Goal: Task Accomplishment & Management: Manage account settings

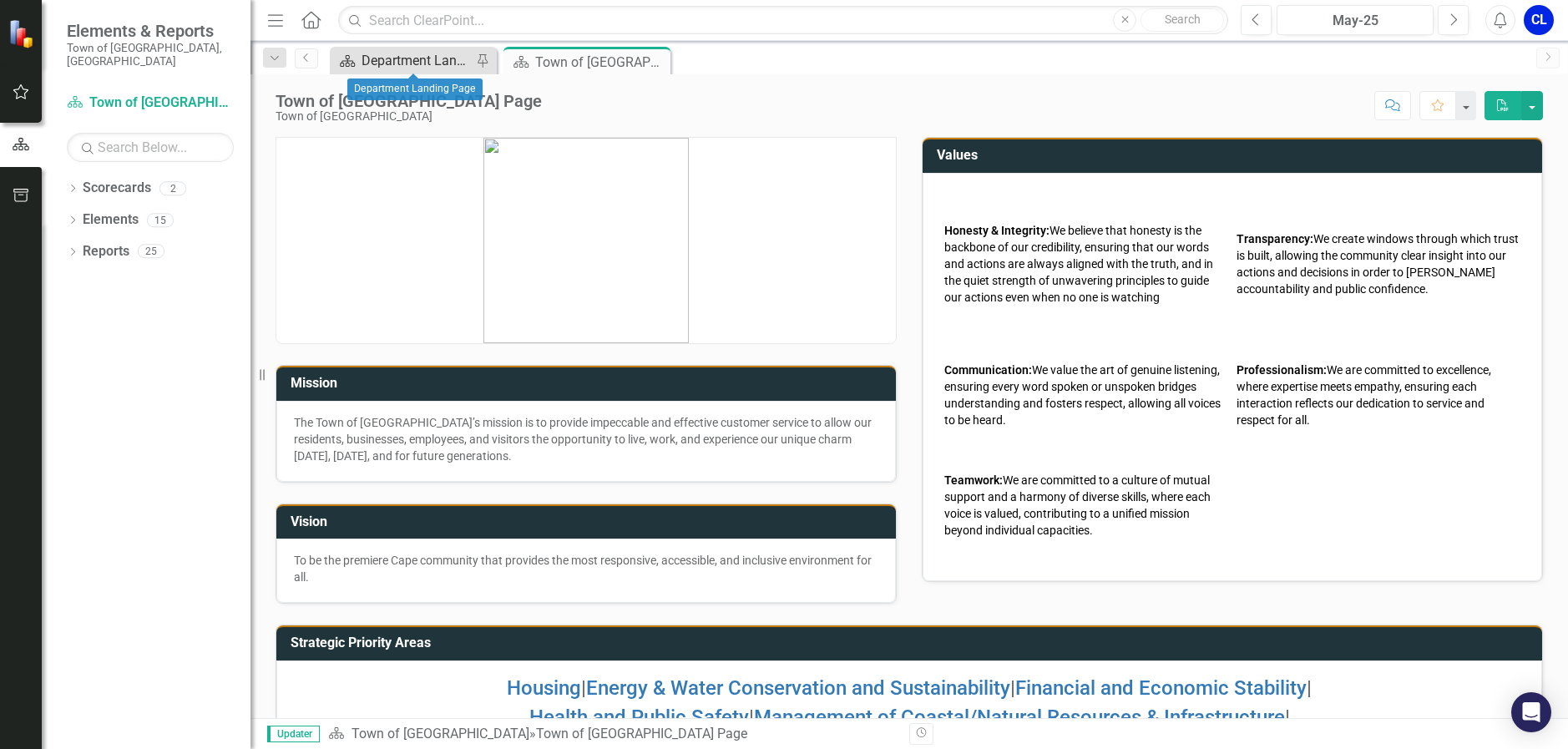
click at [360, 59] on link "Scorecard Department Landing Page" at bounding box center [403, 60] width 138 height 21
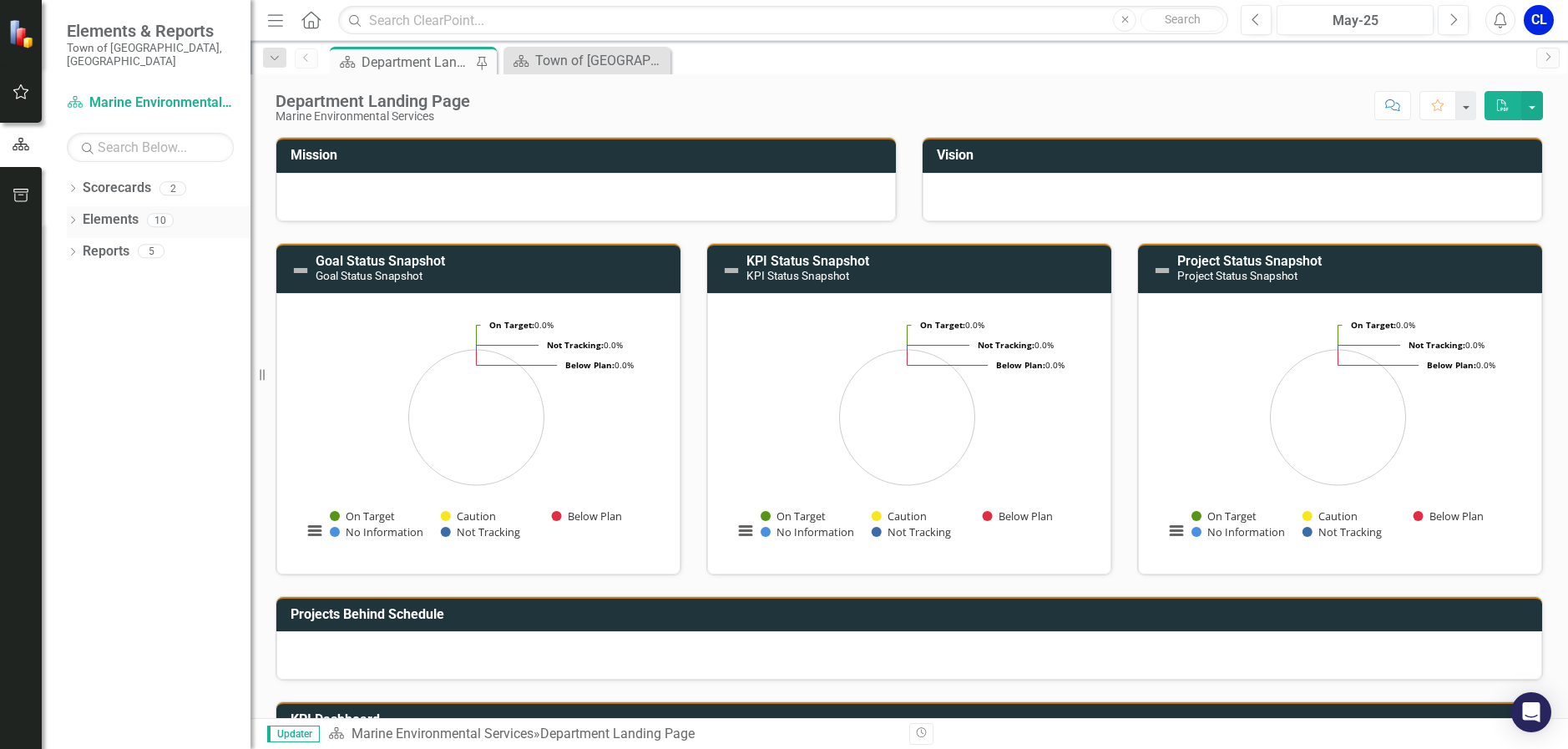
click at [74, 216] on icon at bounding box center [73, 220] width 5 height 7
click at [80, 311] on icon "Dropdown" at bounding box center [80, 316] width 12 height 9
click at [171, 334] on div "Reduce the number of incidents involving dogs on beaches during prohibited peri…" at bounding box center [193, 342] width 115 height 15
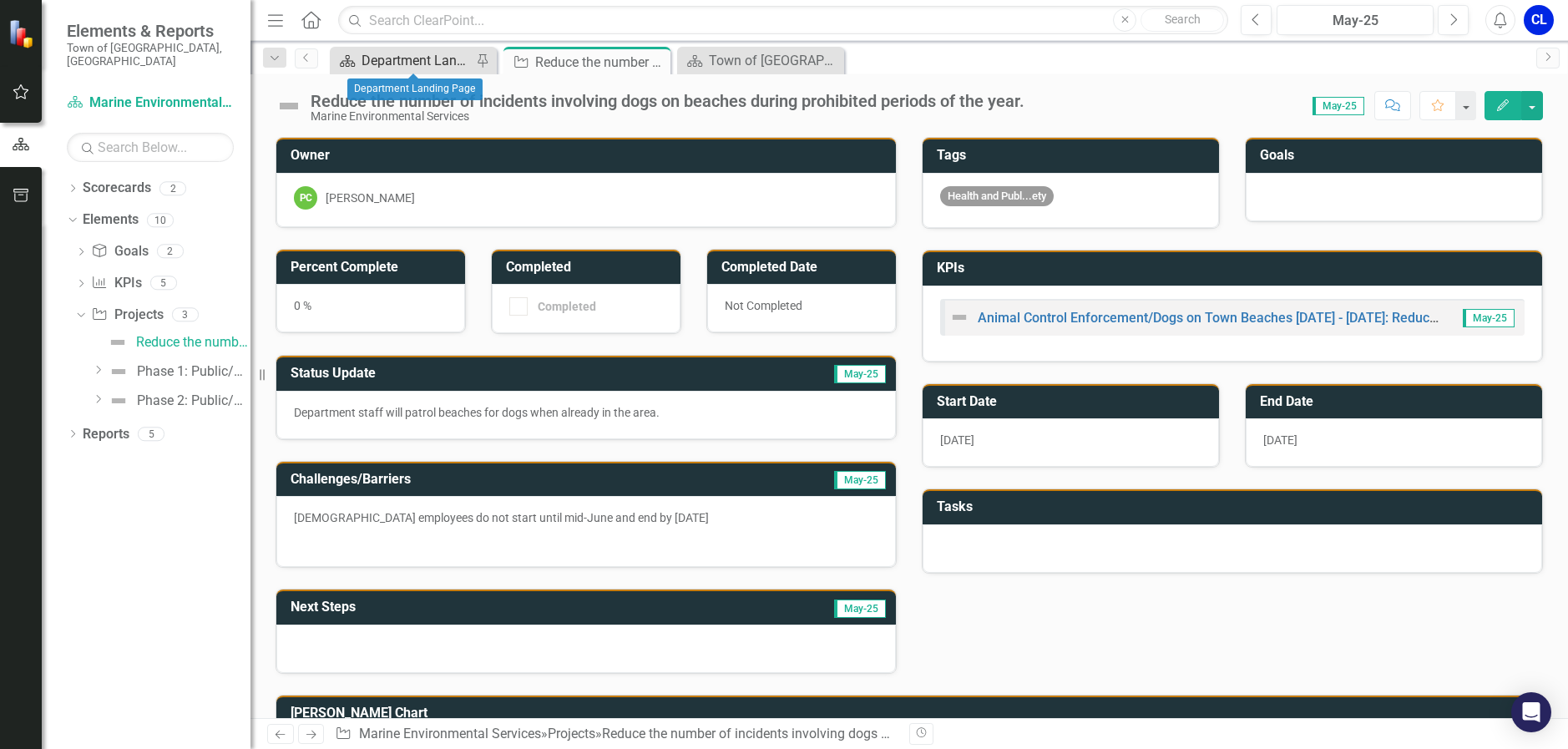
click at [380, 62] on div "Department Landing Page" at bounding box center [416, 60] width 110 height 21
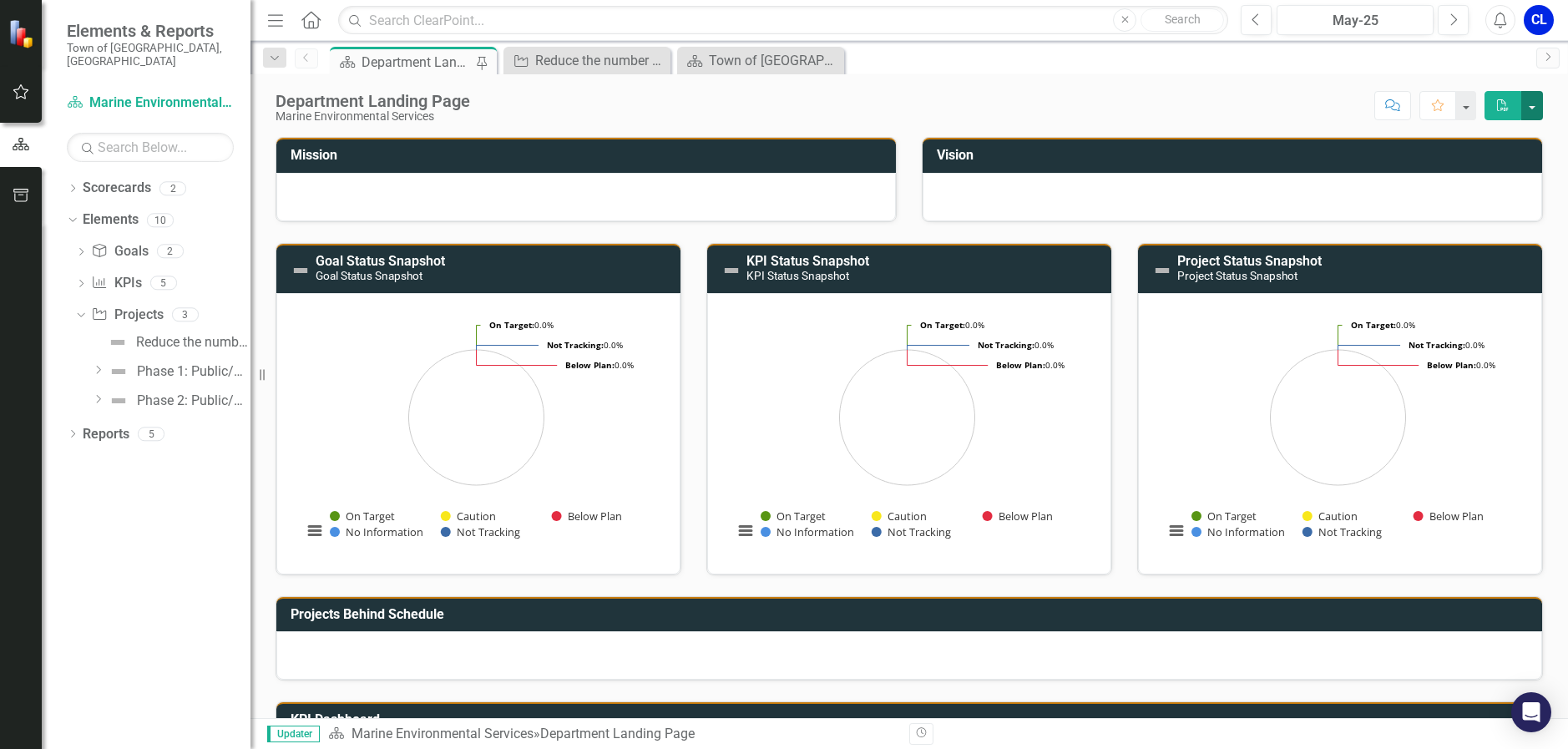
click at [1535, 108] on button "button" at bounding box center [1532, 106] width 22 height 30
click at [75, 213] on icon "Dropdown" at bounding box center [70, 219] width 9 height 12
click at [75, 216] on icon at bounding box center [73, 220] width 5 height 7
drag, startPoint x: 75, startPoint y: 206, endPoint x: 127, endPoint y: 211, distance: 52.2
drag, startPoint x: 127, startPoint y: 211, endPoint x: 125, endPoint y: 608, distance: 397.0
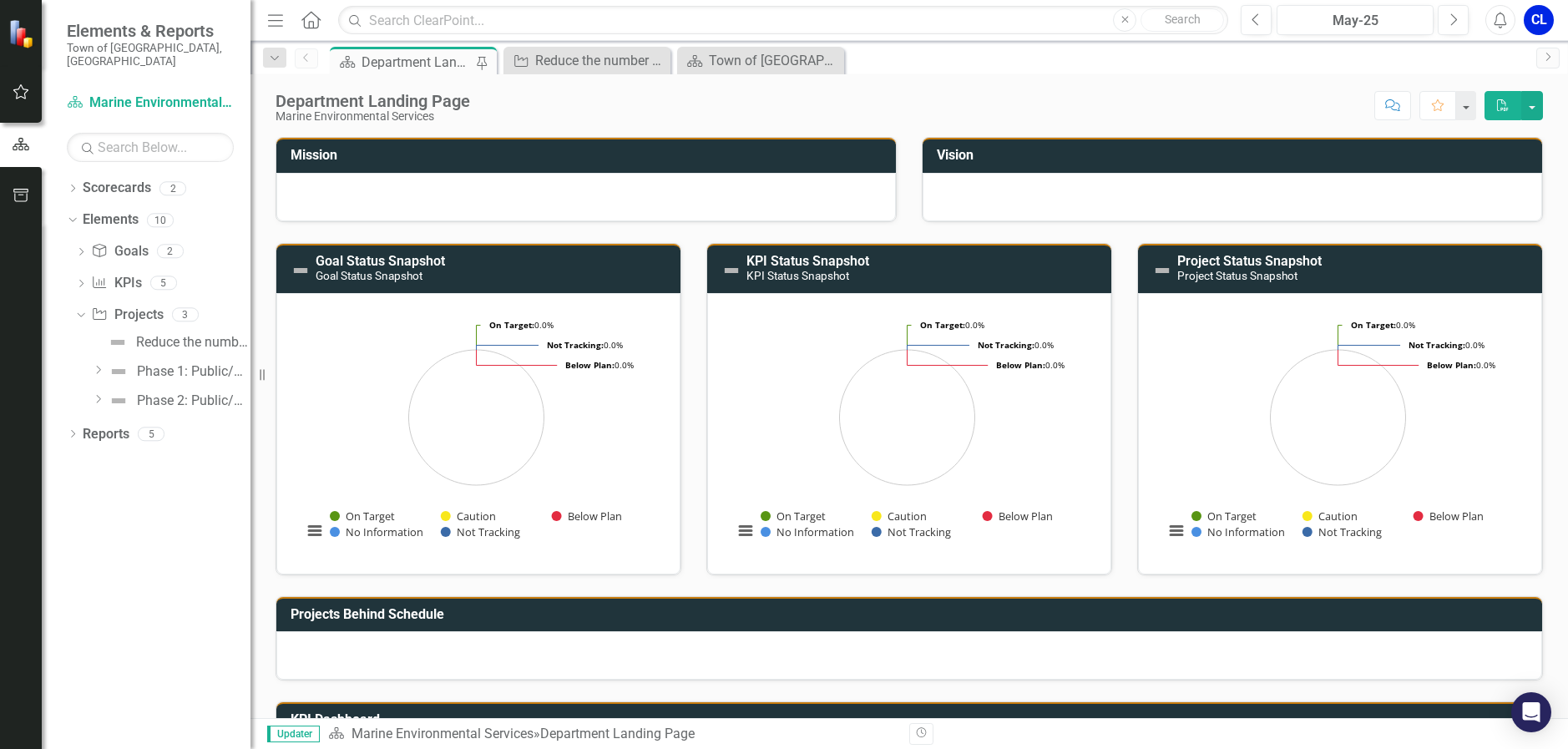
click at [128, 612] on div "Dropdown Scorecards 2 Dropdown Town of Falmouth Marine Environmental Services D…" at bounding box center [146, 462] width 209 height 574
click at [143, 178] on link "Scorecards" at bounding box center [116, 187] width 68 height 19
click at [124, 242] on link "Goal Goals" at bounding box center [119, 251] width 56 height 19
click at [80, 248] on icon "Dropdown" at bounding box center [80, 253] width 12 height 9
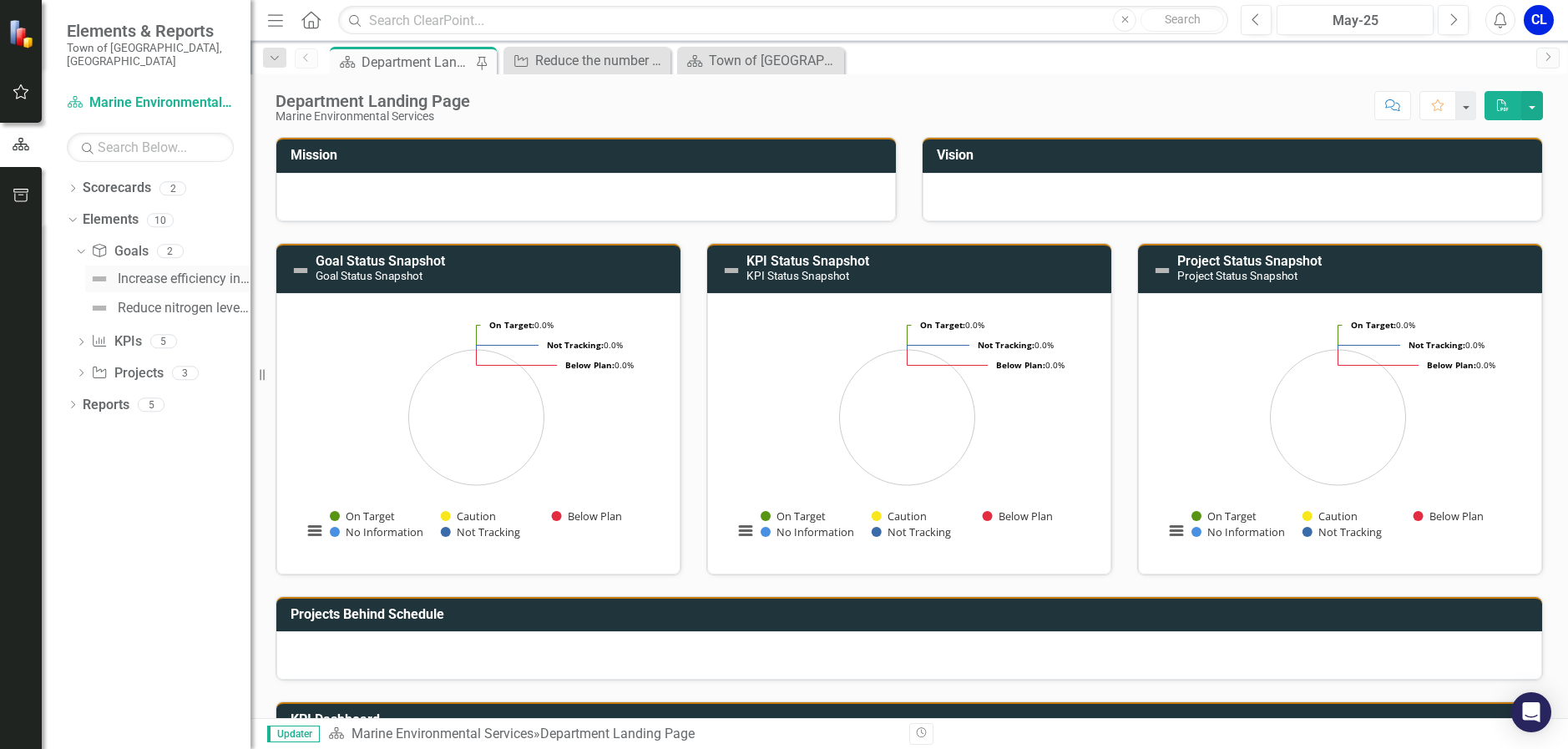
click at [166, 272] on div "Increase efficiency in handling dog calls to service on public beaches." at bounding box center [184, 279] width 133 height 15
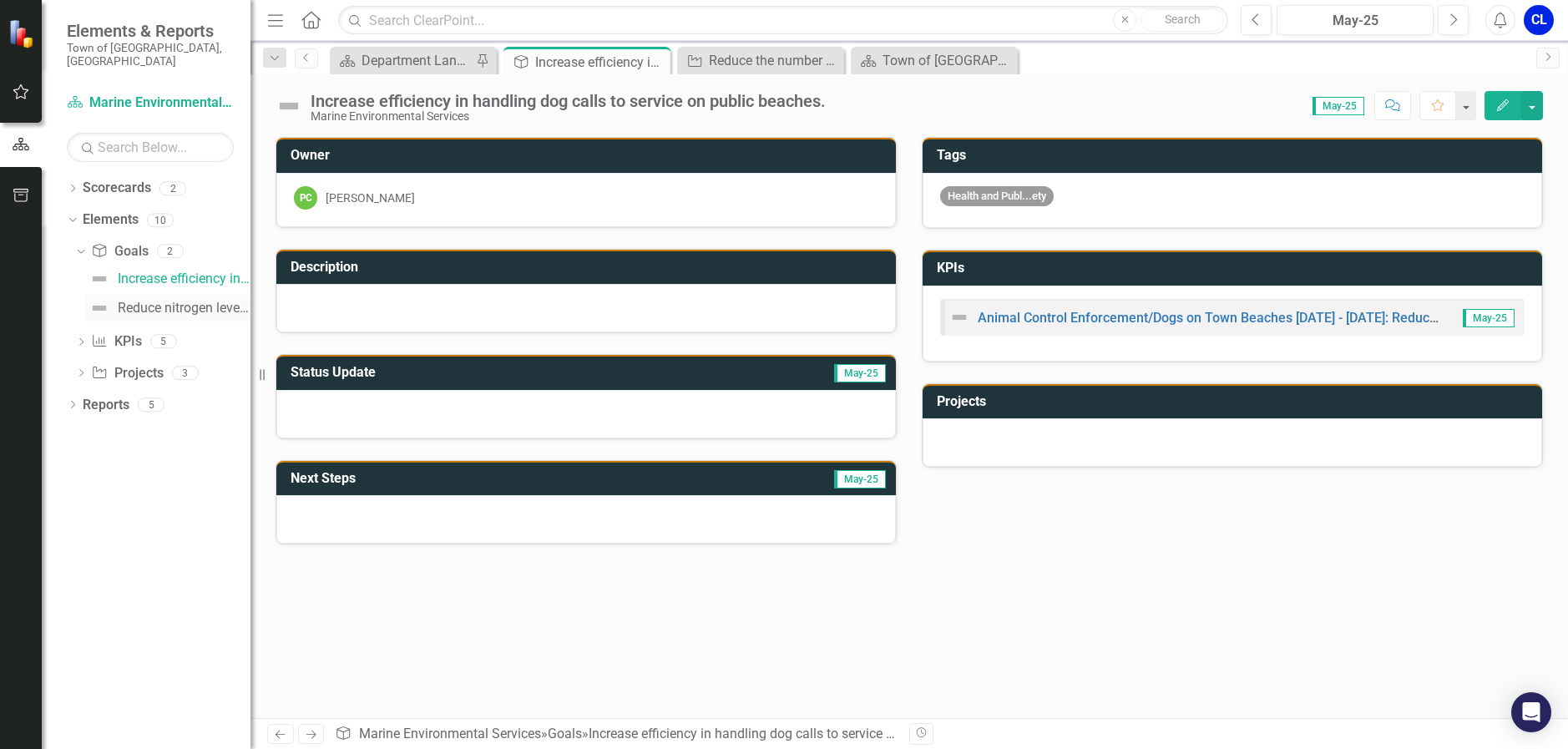
click at [148, 300] on div "Reduce nitrogen levels within nitrogen-sensitive areas using aquaculture farmin…" at bounding box center [184, 308] width 133 height 15
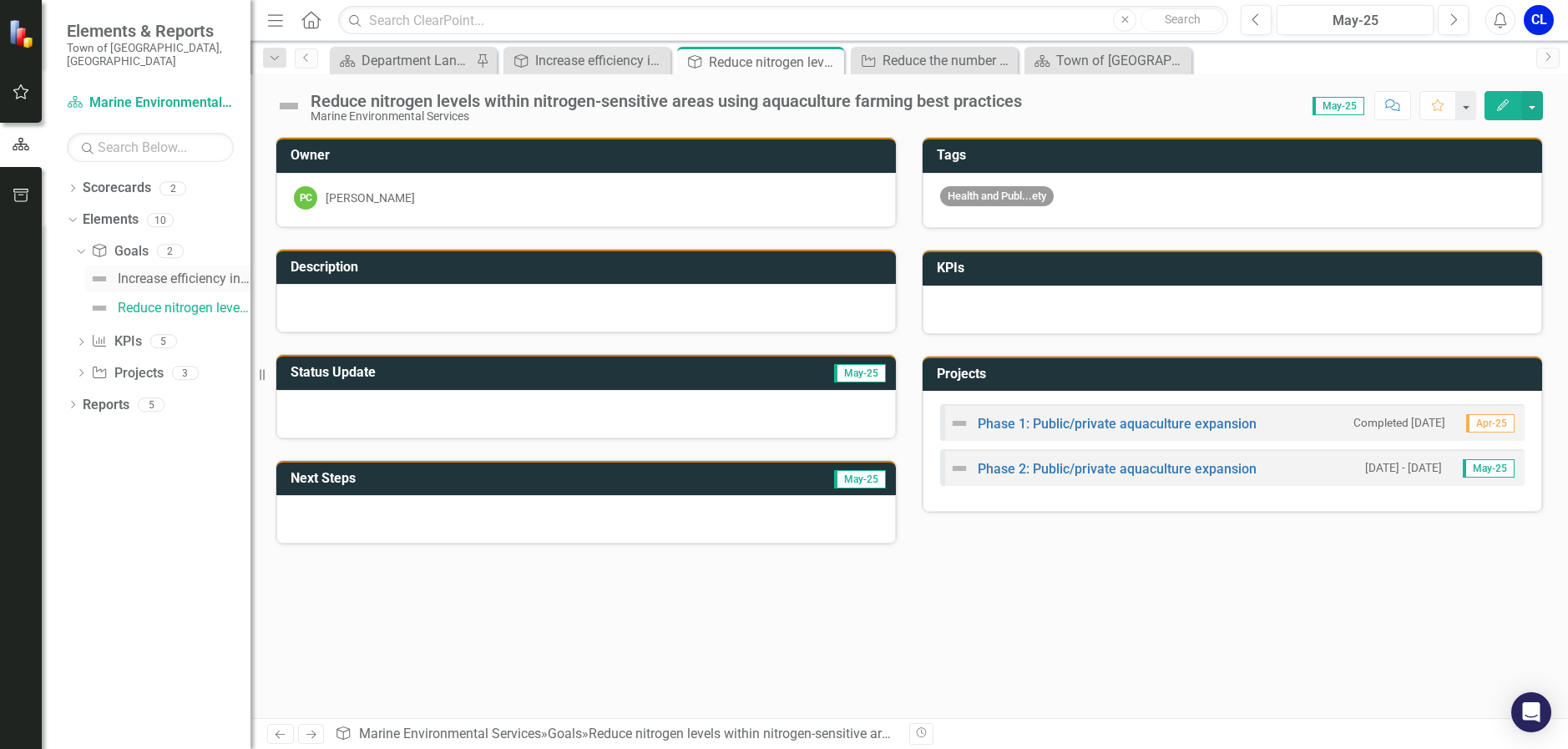
click at [143, 272] on div "Increase efficiency in handling dog calls to service on public beaches." at bounding box center [184, 279] width 133 height 15
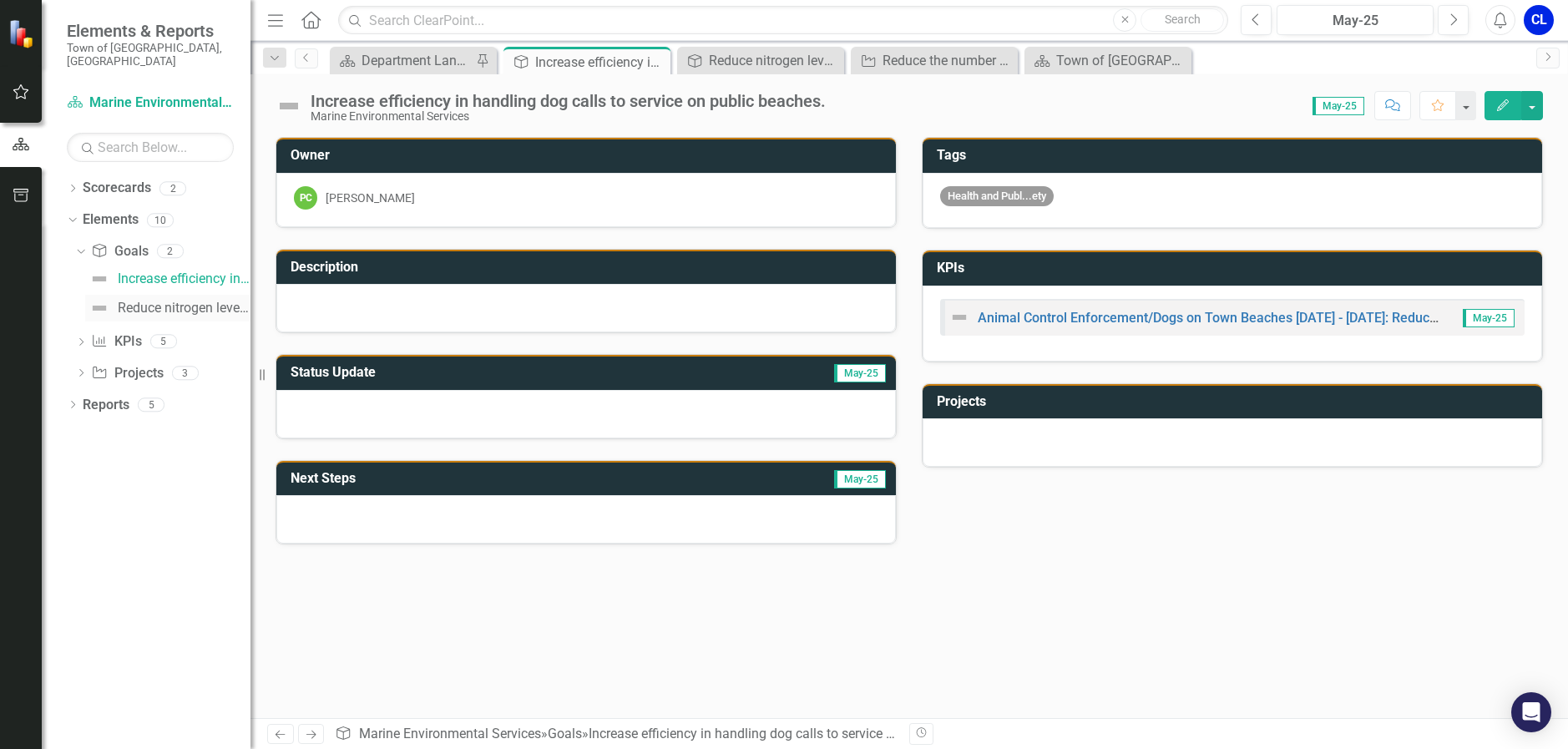
click at [155, 300] on div "Reduce nitrogen levels within nitrogen-sensitive areas using aquaculture farmin…" at bounding box center [184, 308] width 133 height 15
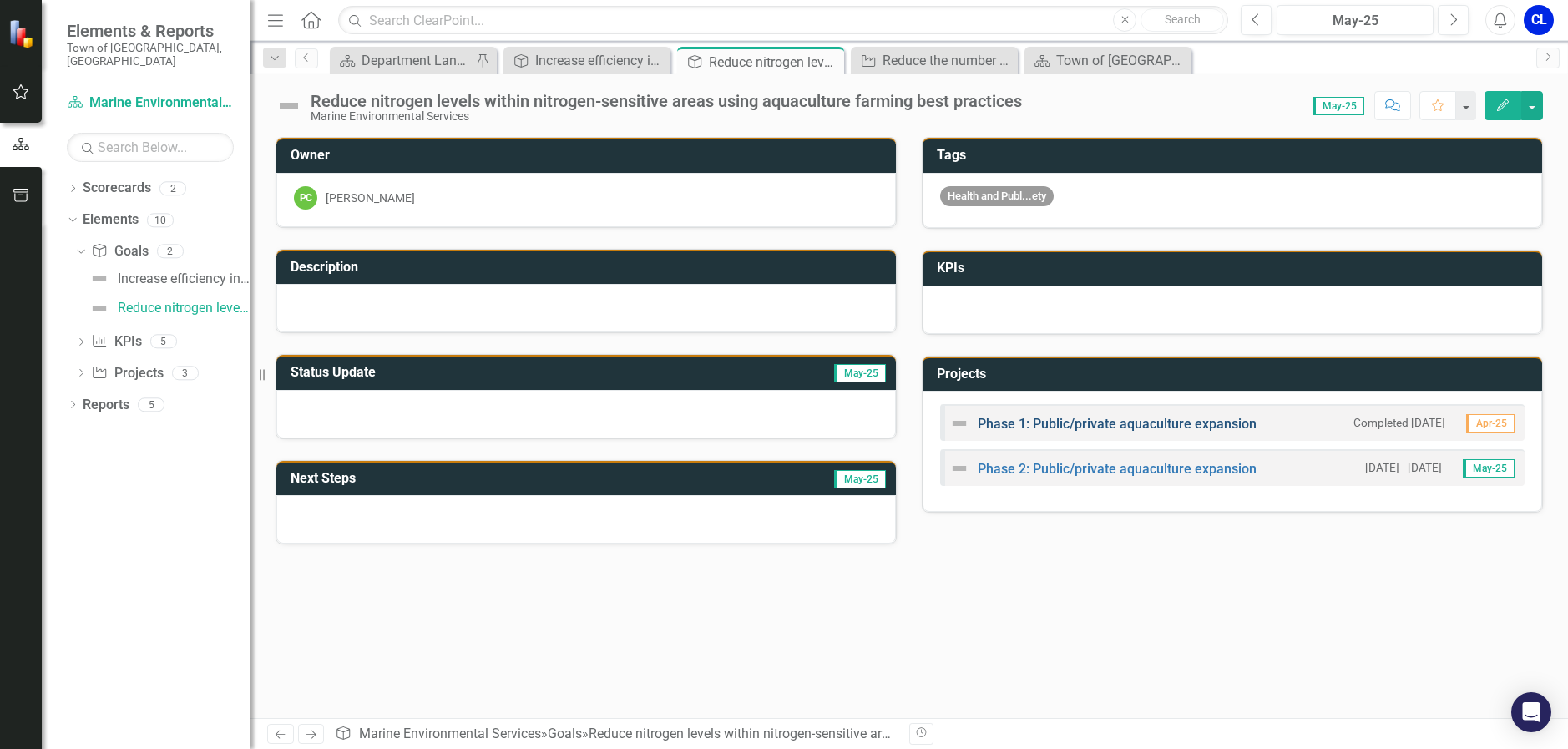
click at [1126, 421] on link "Phase 1: Public/private aquaculture expansion" at bounding box center [1116, 423] width 279 height 16
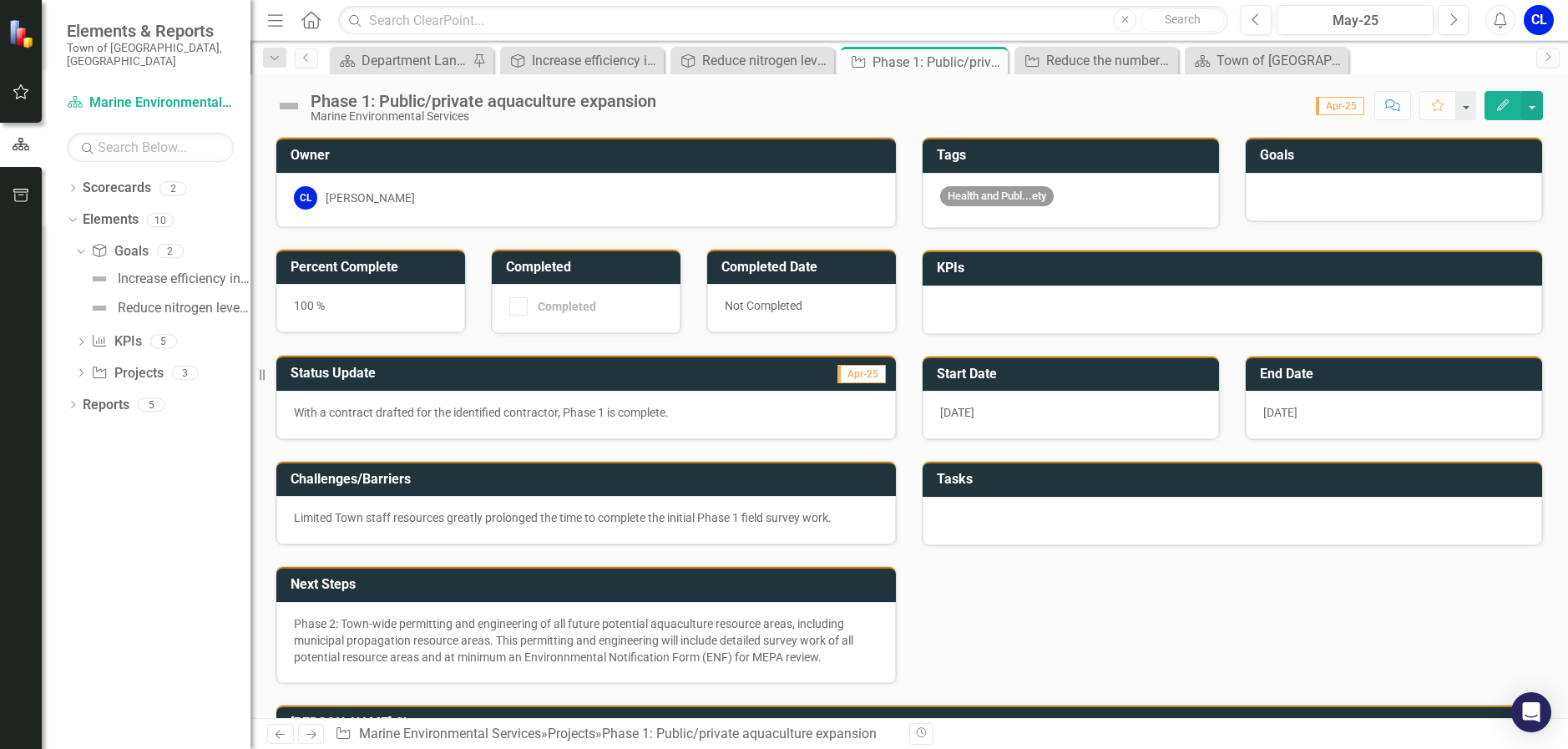
checkbox input "true"
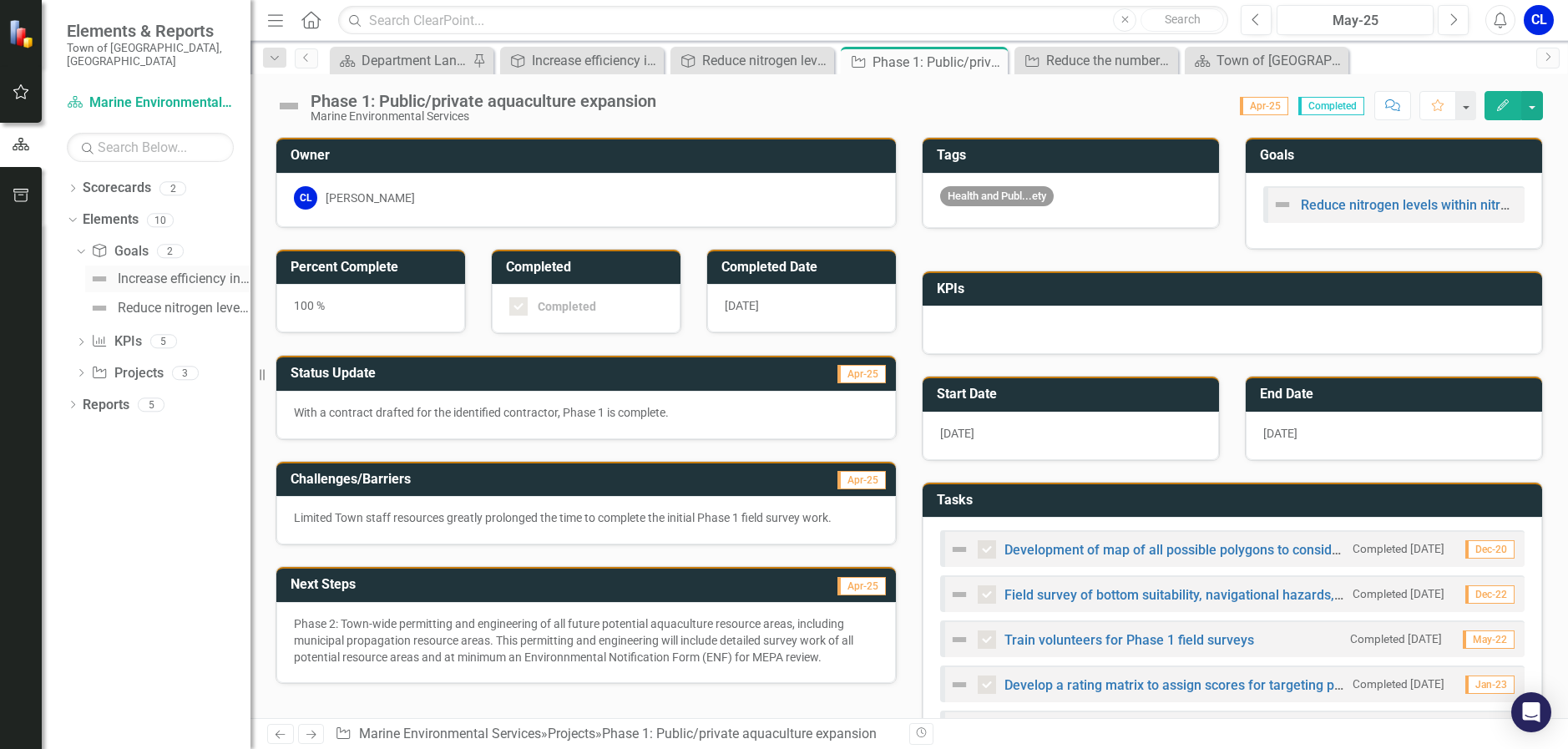
click at [161, 272] on div "Increase efficiency in handling dog calls to service on public beaches." at bounding box center [184, 279] width 133 height 15
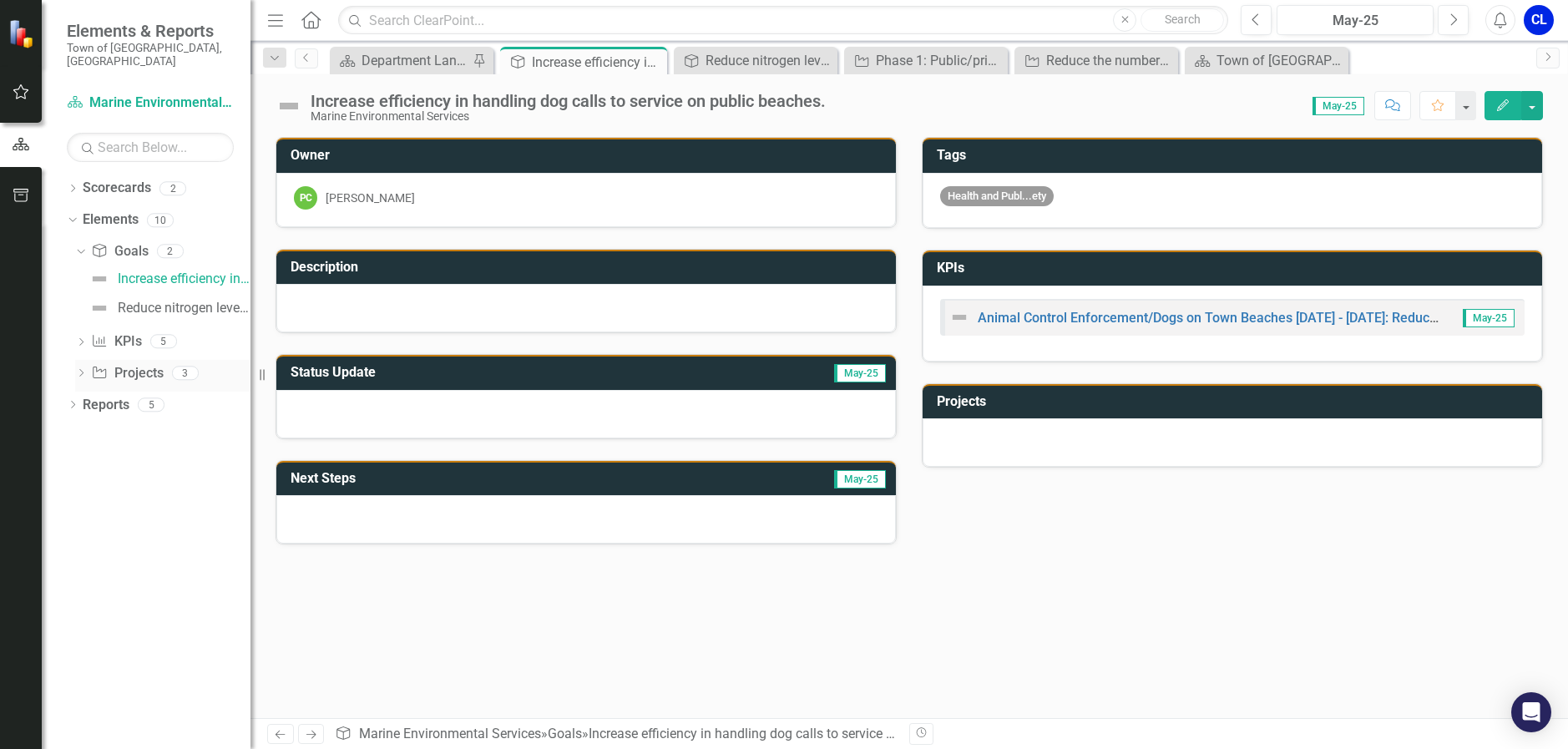
click at [80, 369] on icon "Dropdown" at bounding box center [80, 374] width 12 height 9
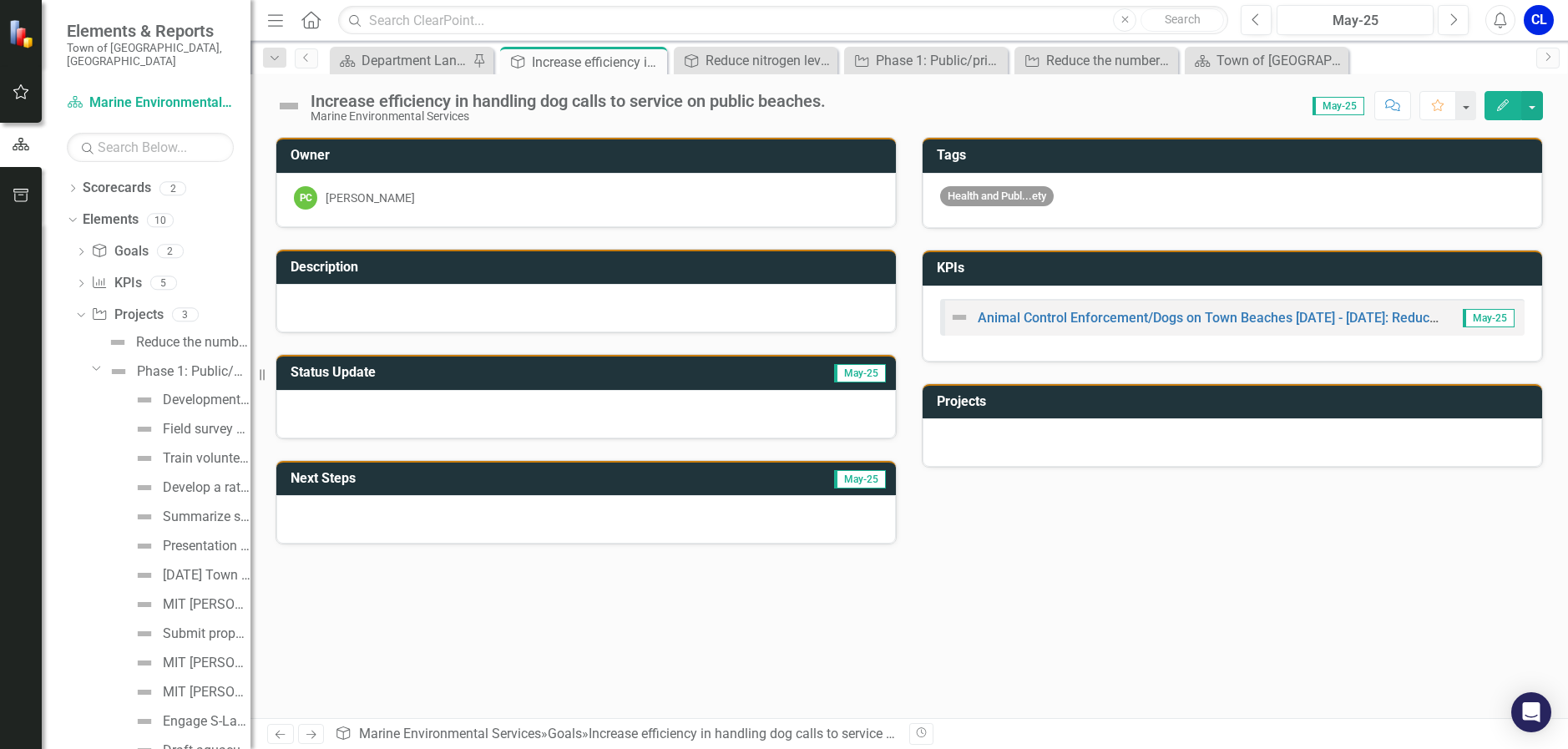
click at [86, 358] on div "Dropdown Phase 1: Public/private aquaculture expansion" at bounding box center [167, 371] width 165 height 27
click at [90, 361] on div "Dropdown" at bounding box center [95, 368] width 14 height 13
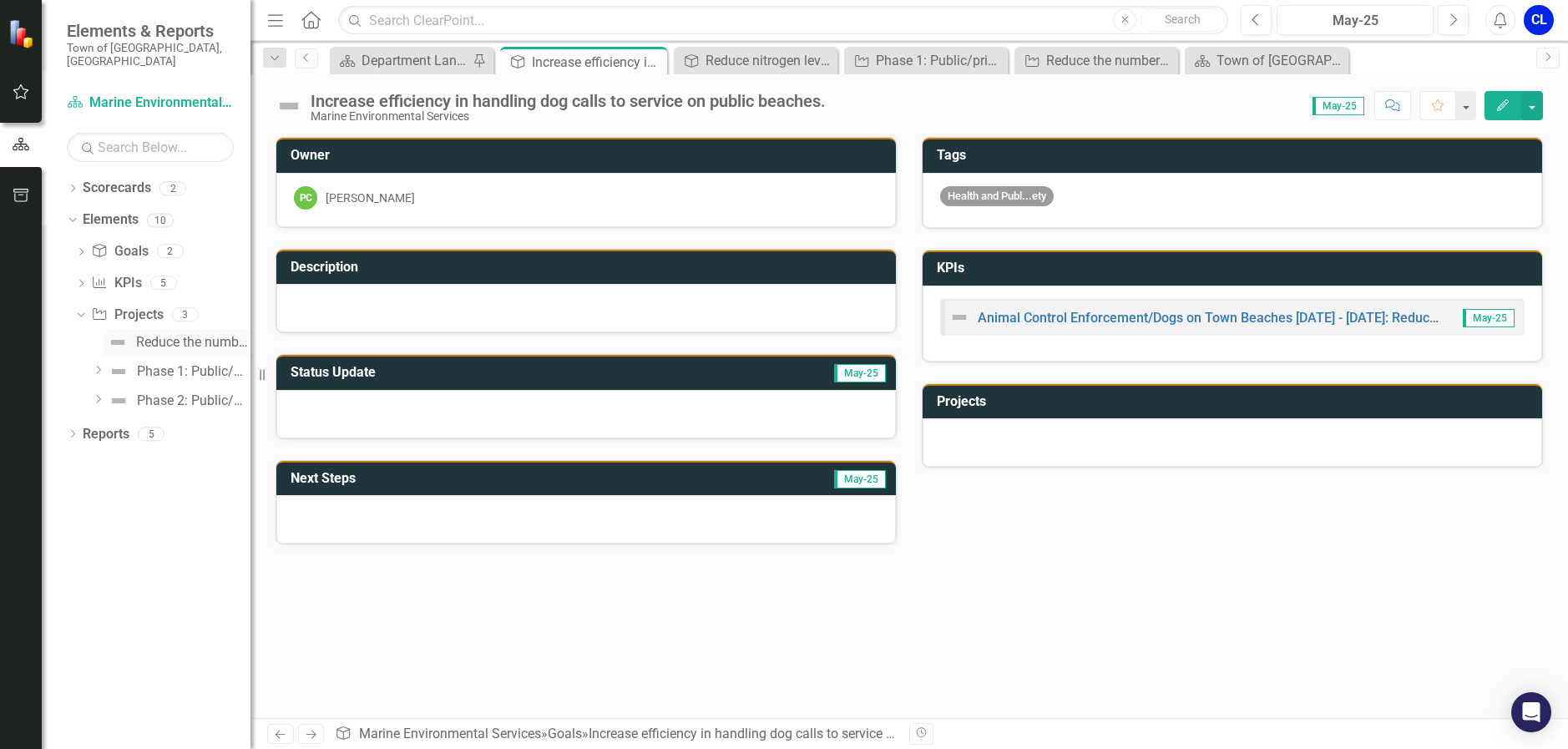
click at [186, 334] on div "Reduce the number of incidents involving dogs on beaches during prohibited peri…" at bounding box center [193, 342] width 115 height 15
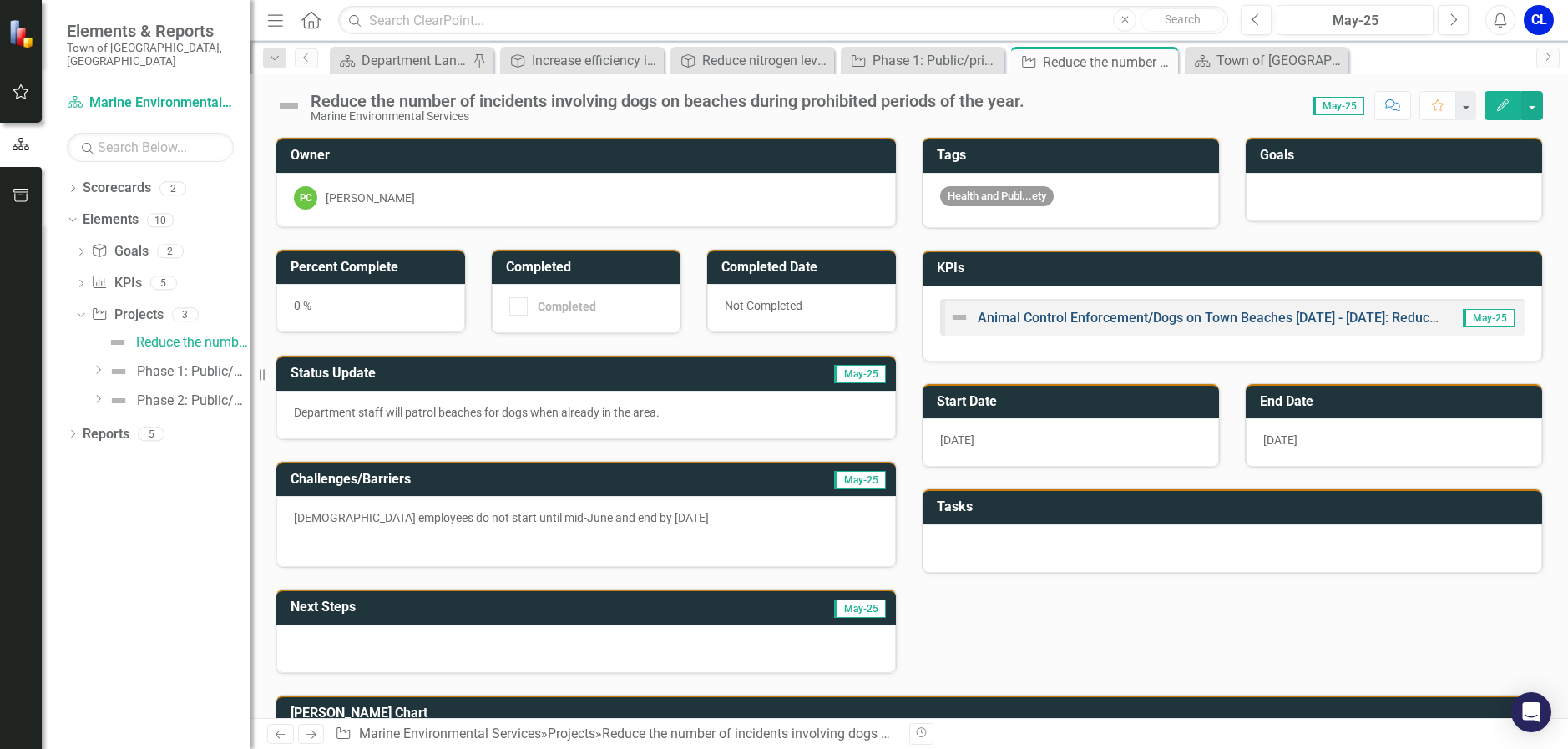
click at [1132, 314] on link "Animal Control Enforcement/Dogs on Town Beaches [DATE] - [DATE]: Reduce calls f…" at bounding box center [1373, 317] width 792 height 16
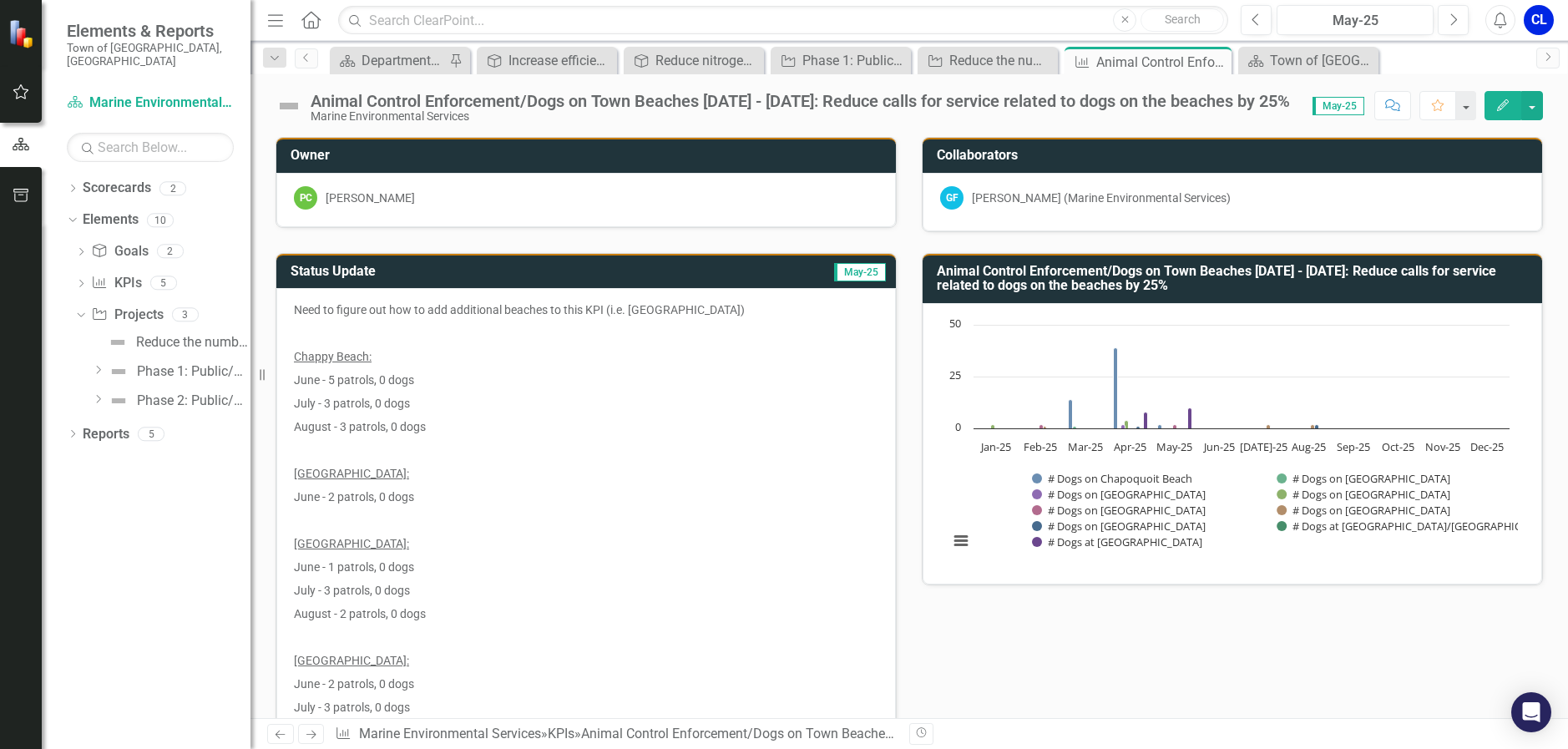
click at [1387, 279] on h3 "Animal Control Enforcement/Dogs on Town Beaches [DATE] - [DATE]: Reduce calls f…" at bounding box center [1235, 279] width 597 height 30
click at [1272, 279] on h3 "Animal Control Enforcement/Dogs on Town Beaches [DATE] - [DATE]: Reduce calls f…" at bounding box center [1235, 279] width 597 height 30
click at [1497, 106] on icon "Edit" at bounding box center [1502, 105] width 15 height 12
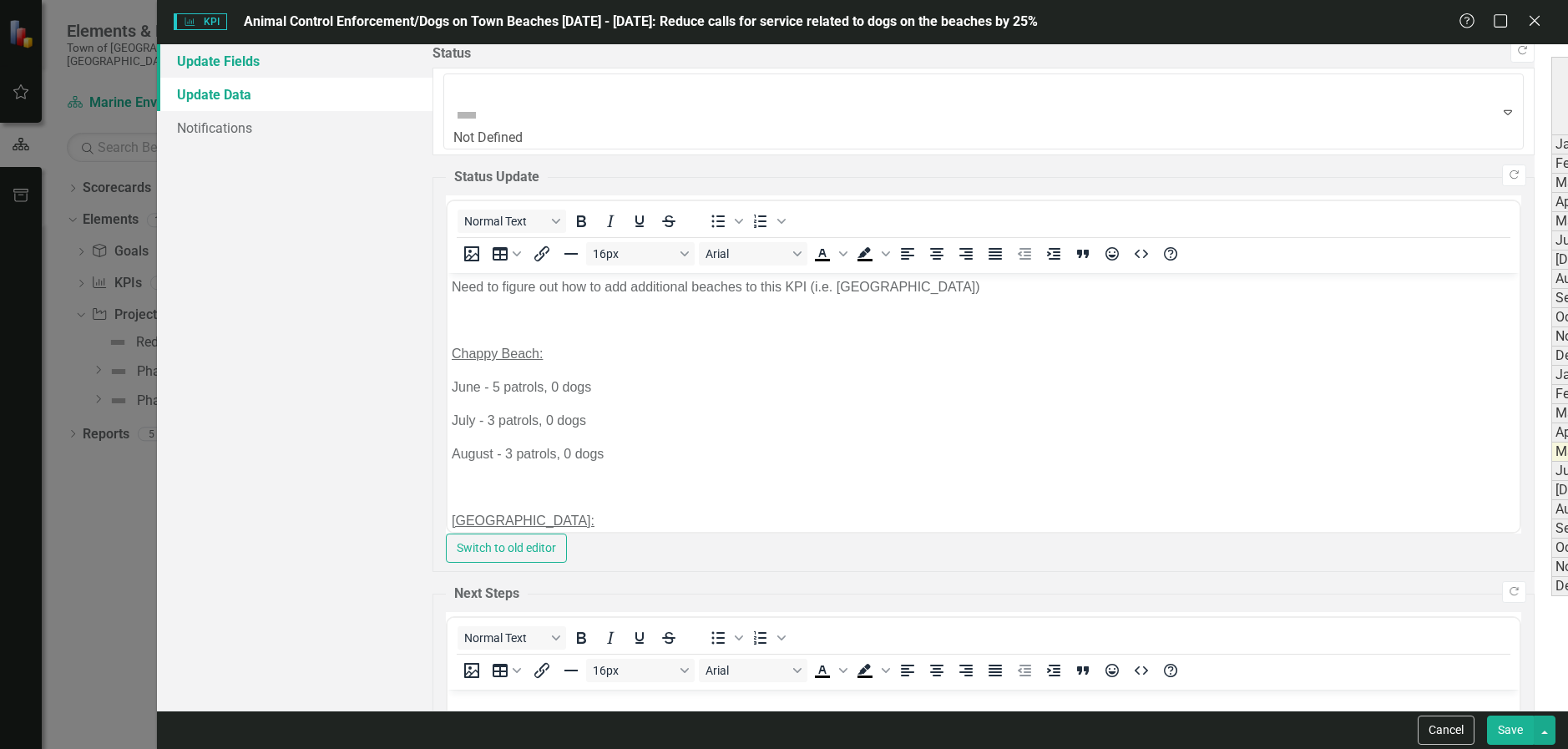
click at [229, 61] on link "Update Fields" at bounding box center [295, 61] width 275 height 33
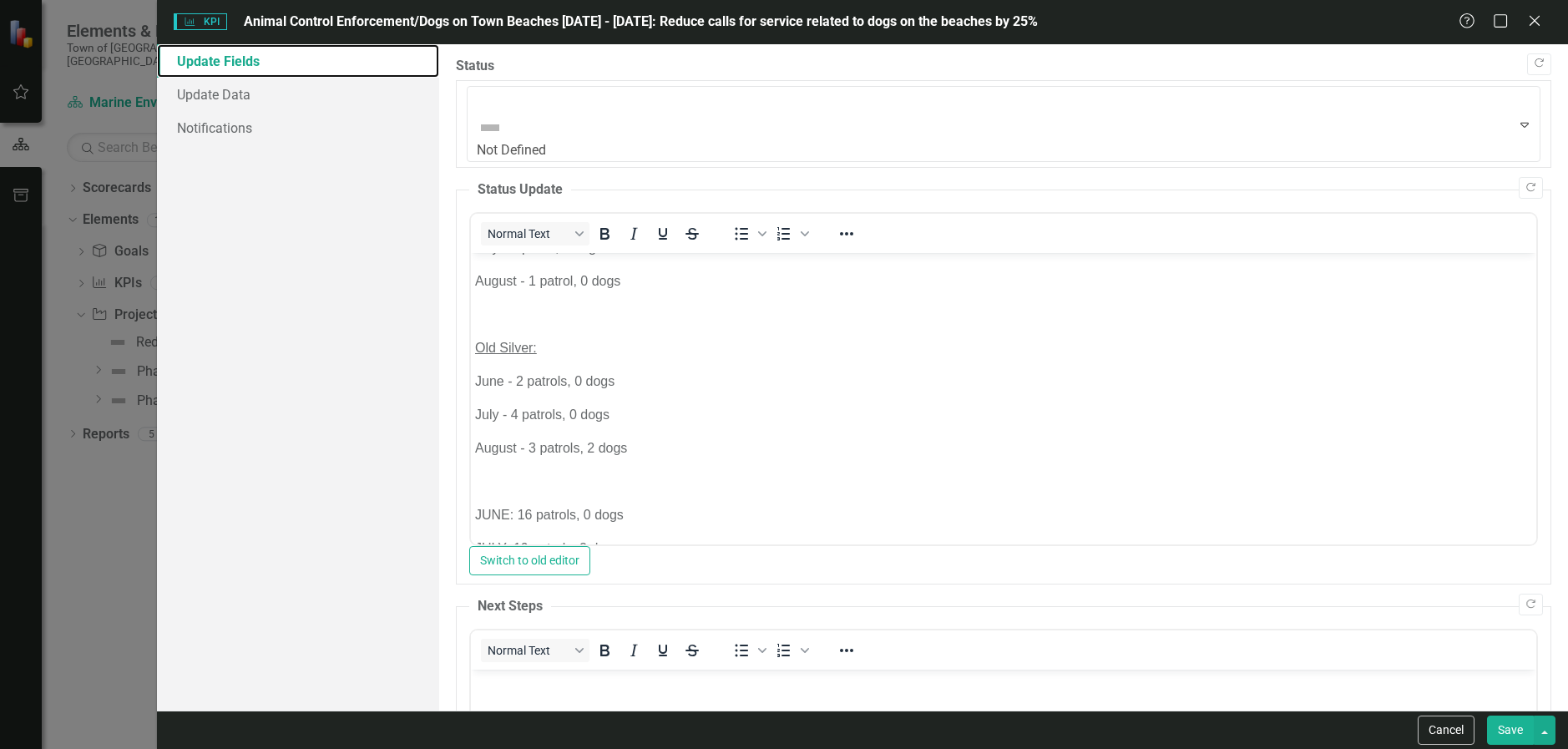
scroll to position [1002, 0]
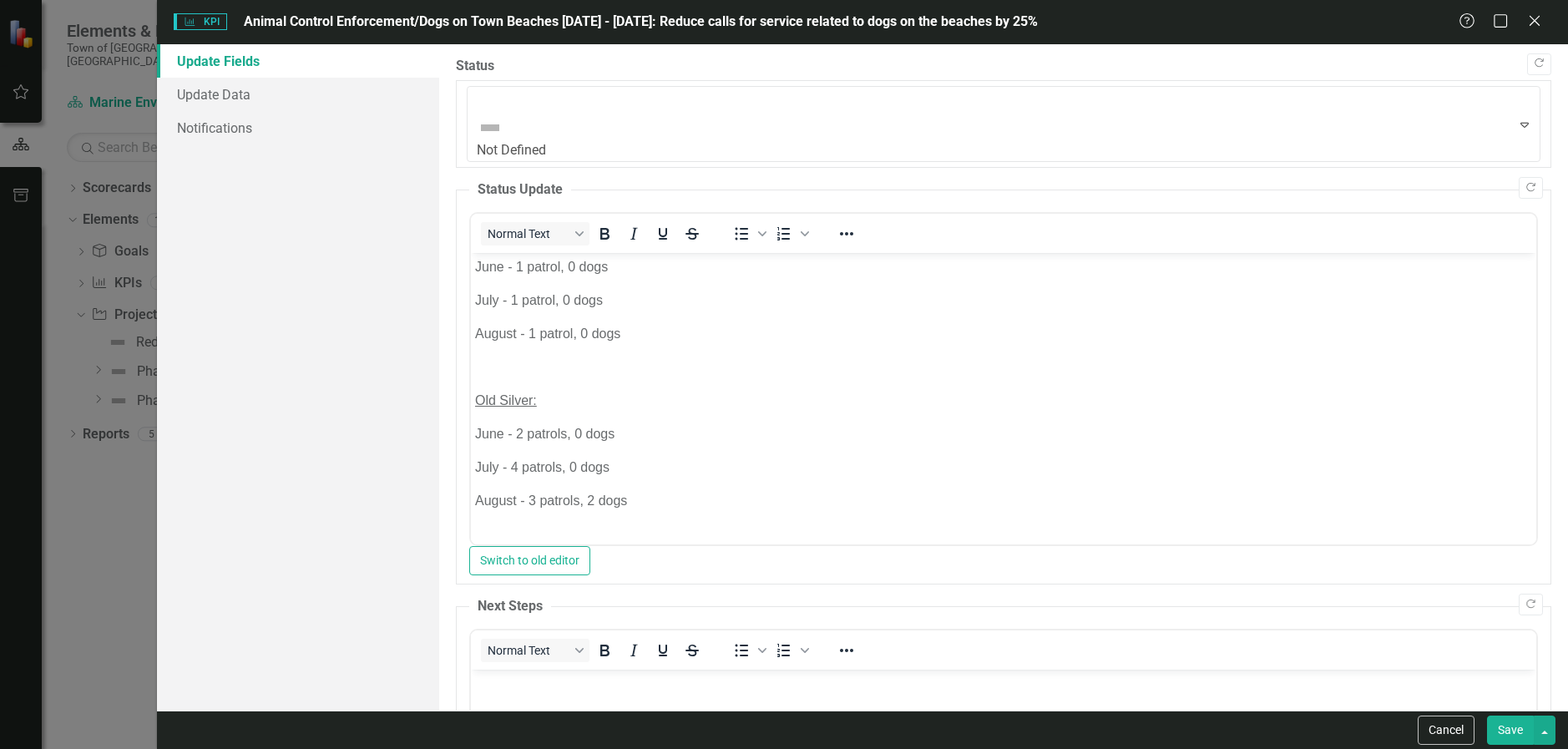
click at [511, 111] on div "Copy Forward Status Not Defined Expand Copy Forward Status Update Normal Text T…" at bounding box center [1004, 695] width 1095 height 1277
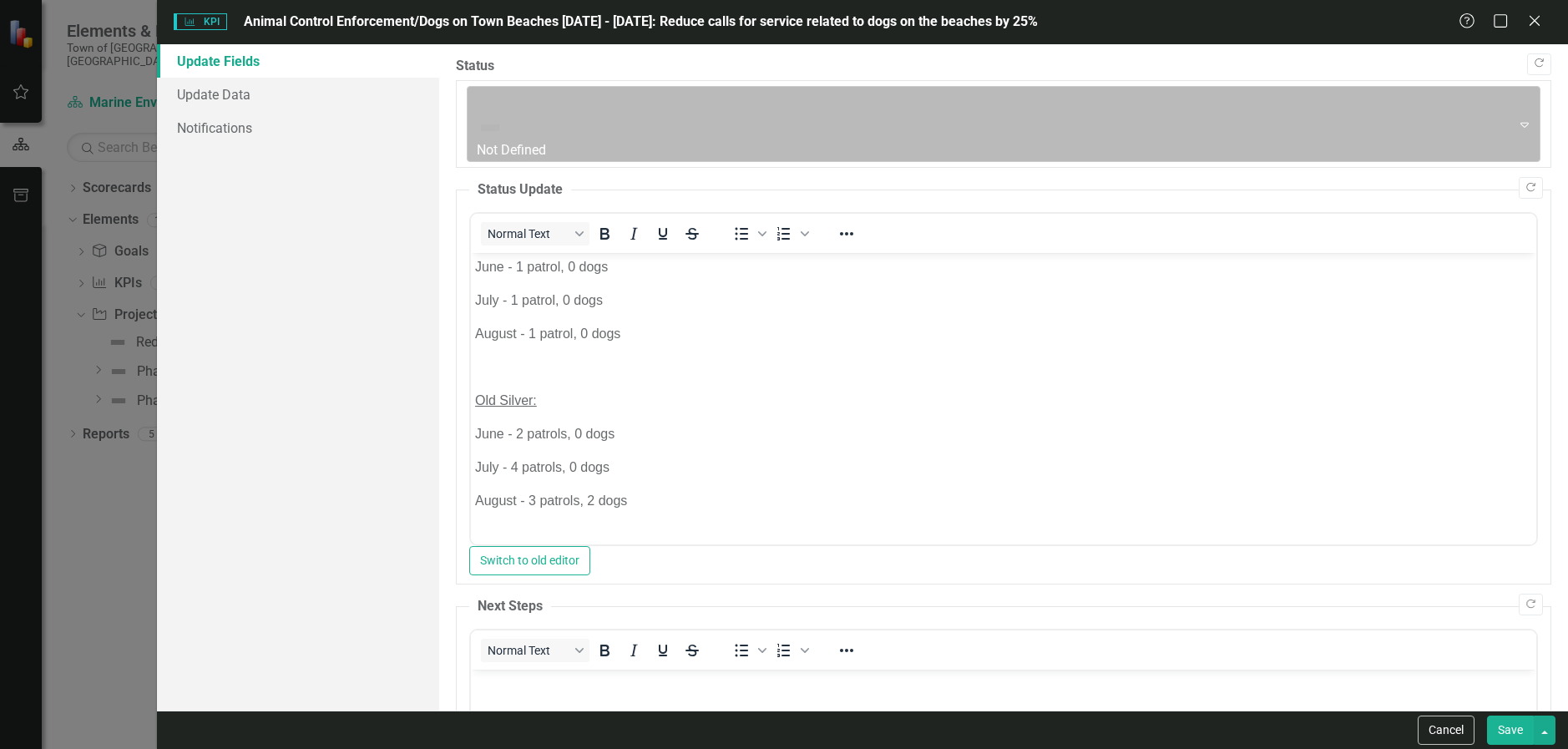
click at [513, 107] on div "Not Defined" at bounding box center [989, 124] width 1039 height 75
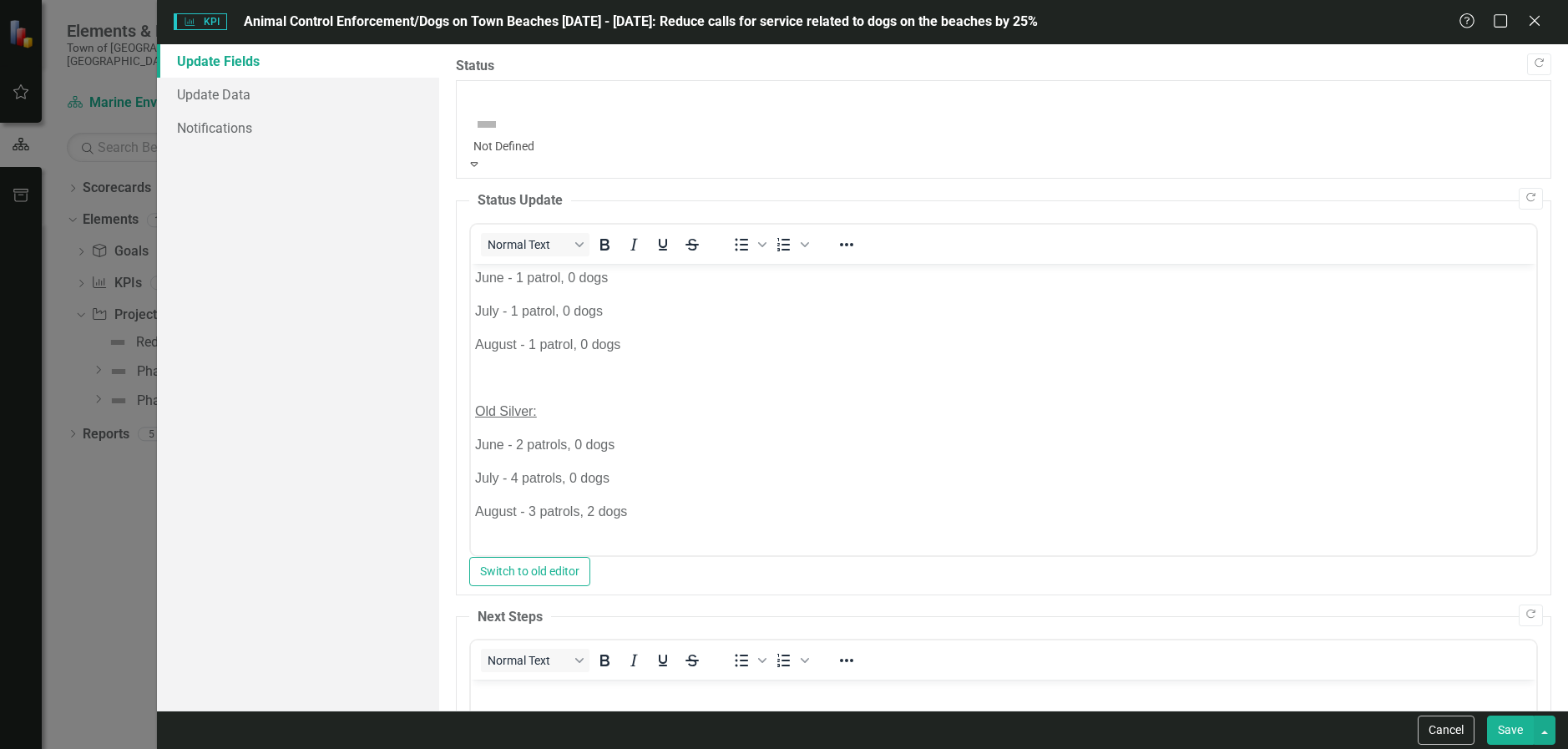
click at [513, 107] on div "Not Defined" at bounding box center [1003, 121] width 1073 height 70
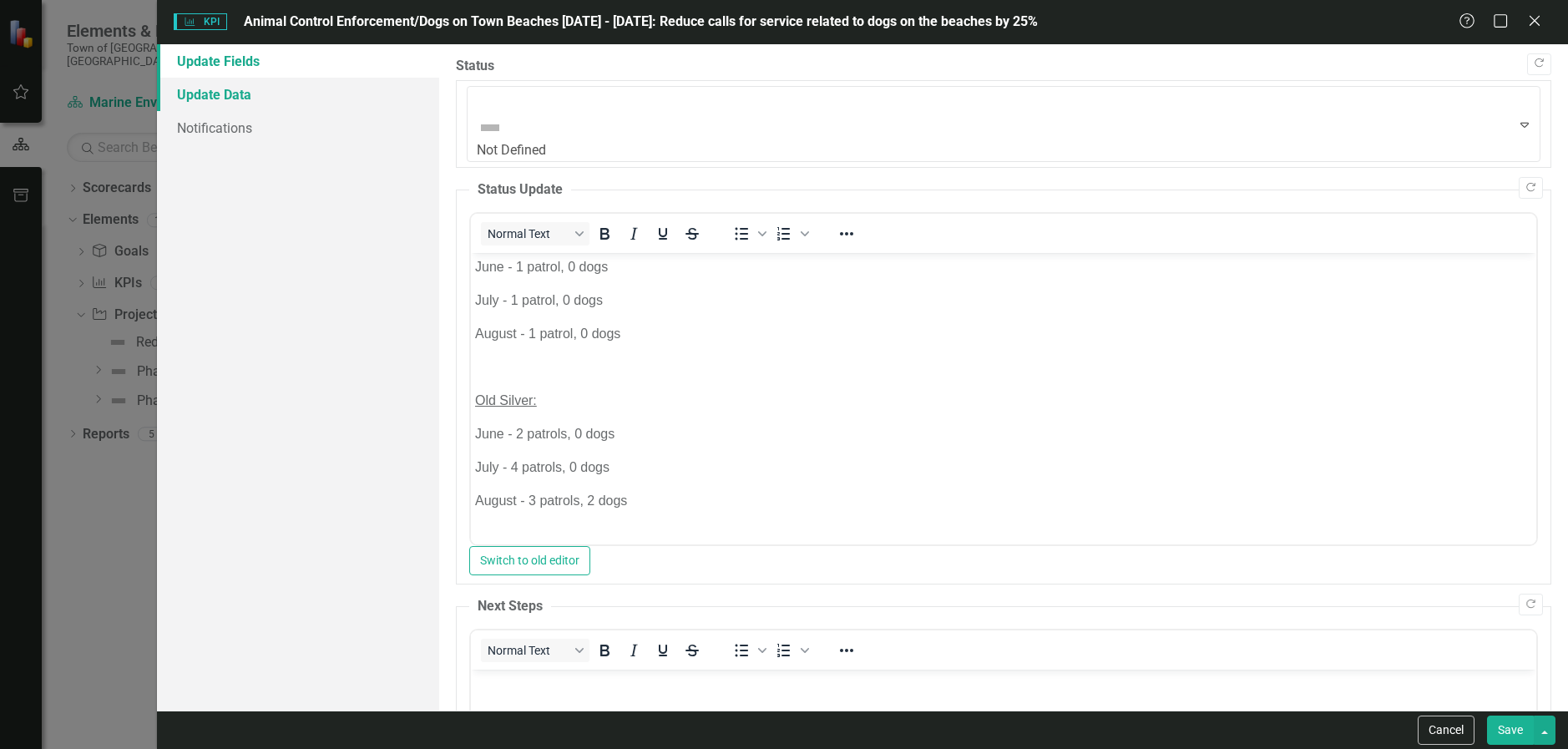
click at [285, 96] on link "Update Data" at bounding box center [298, 94] width 283 height 33
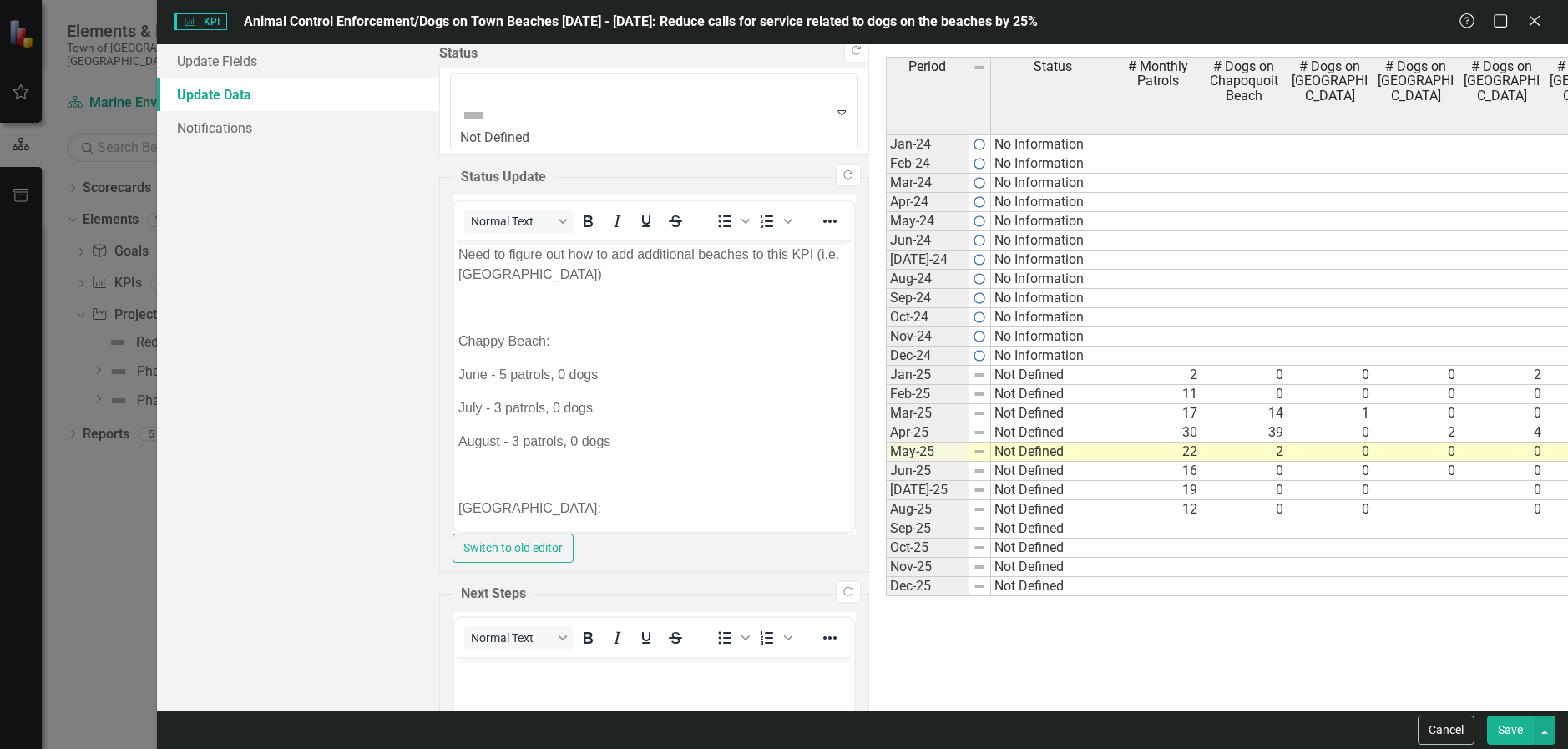
click at [908, 74] on span "Period" at bounding box center [926, 66] width 38 height 15
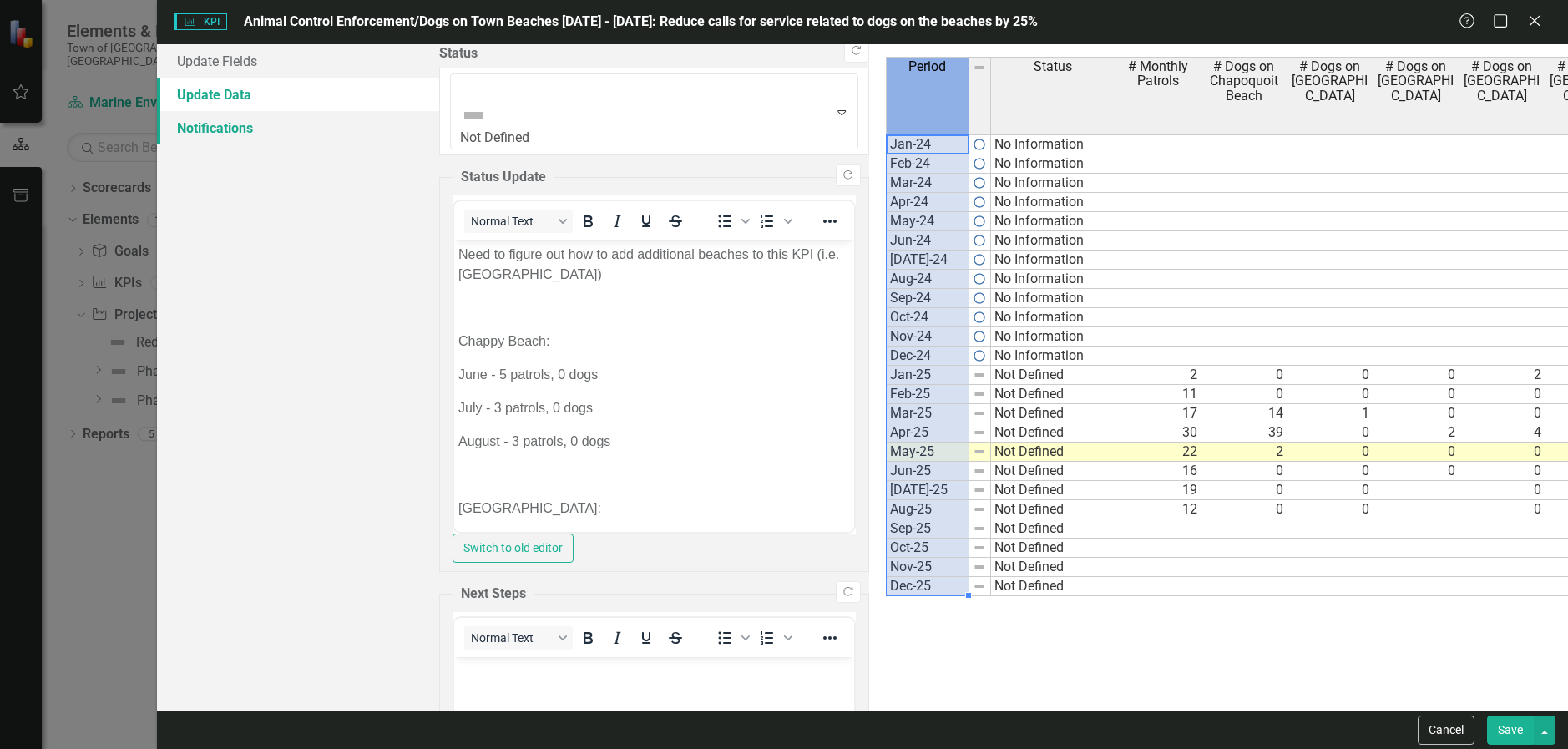
click at [263, 131] on link "Notifications" at bounding box center [298, 127] width 283 height 33
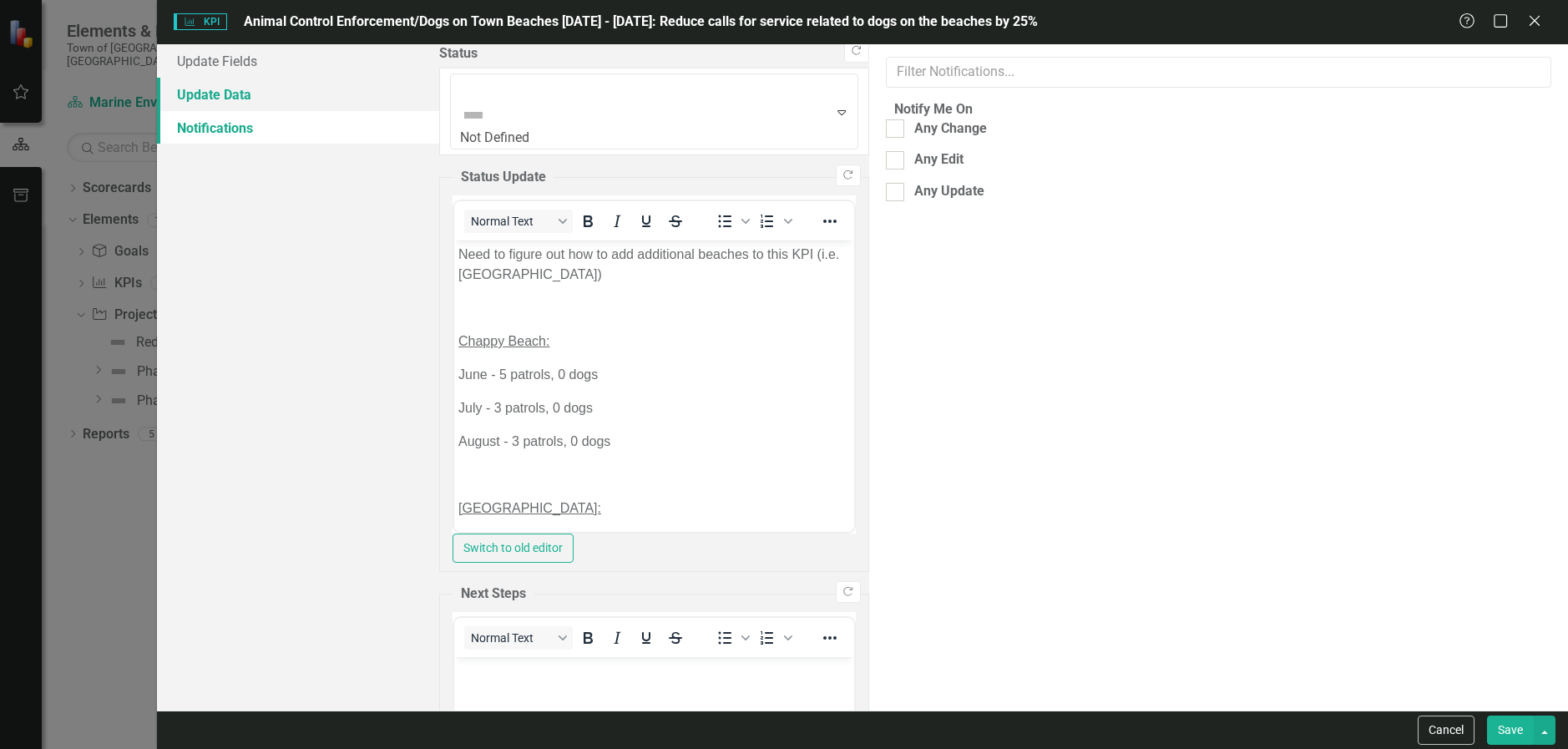
click at [250, 100] on link "Update Data" at bounding box center [298, 94] width 283 height 33
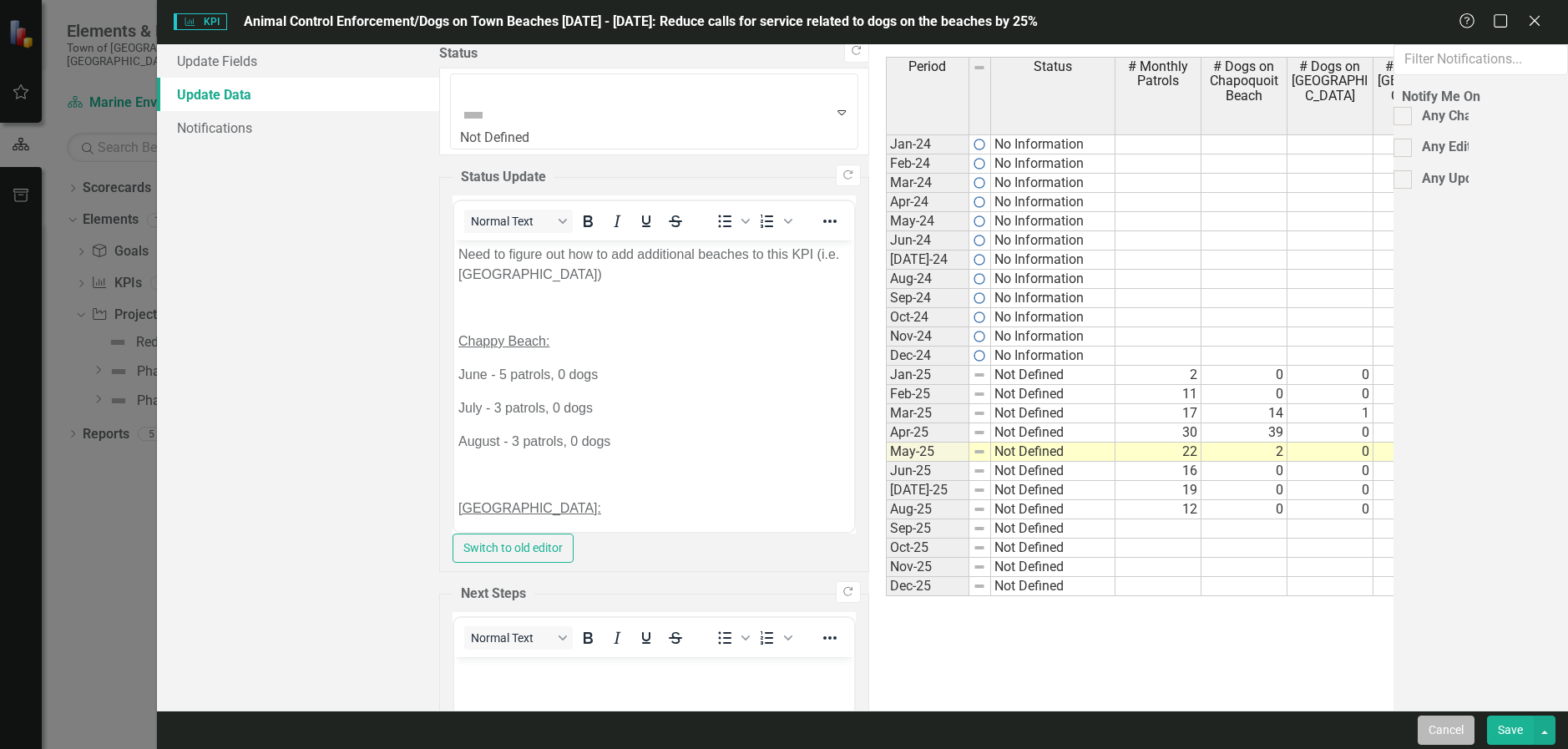
click at [1452, 722] on button "Cancel" at bounding box center [1445, 731] width 56 height 30
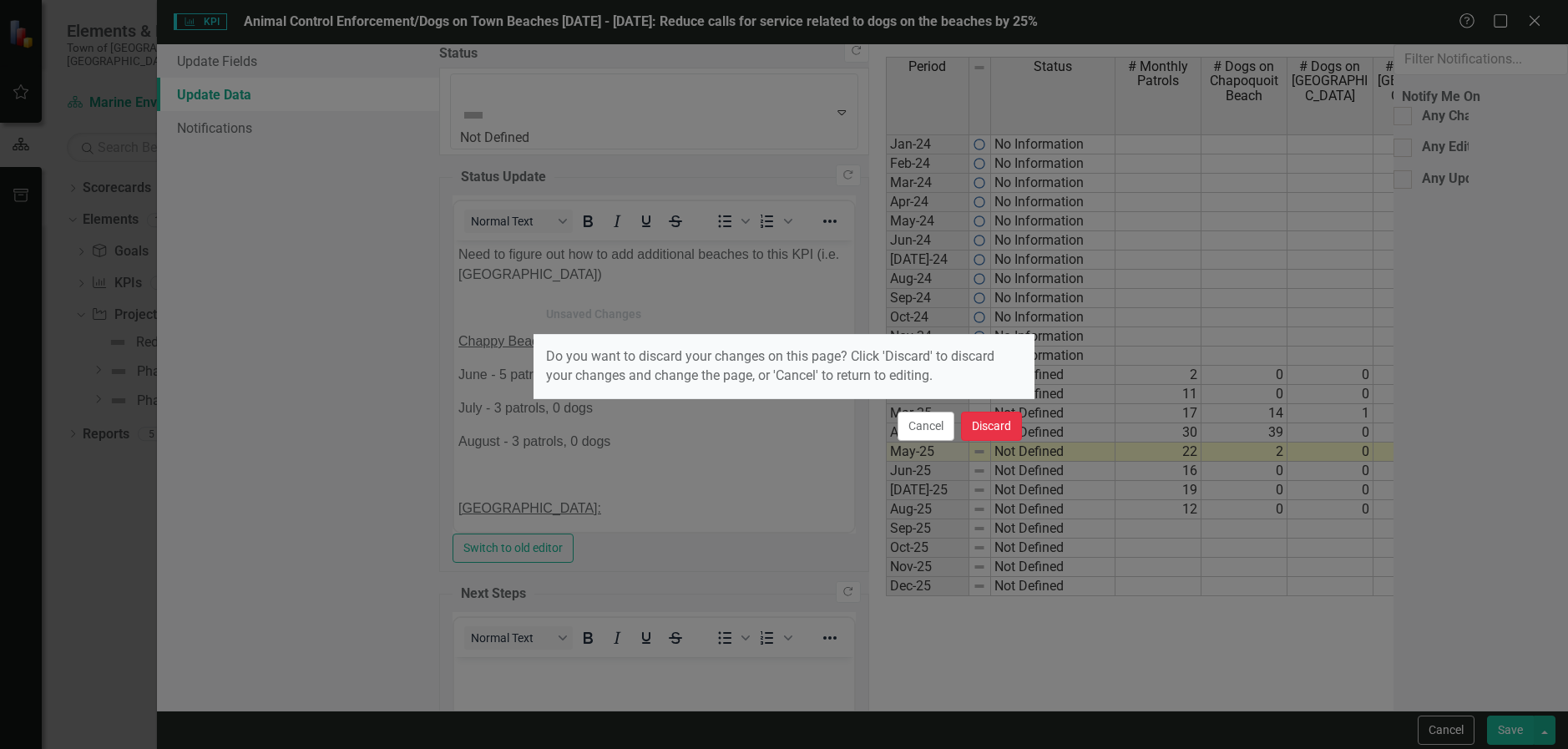
click at [986, 423] on button "Discard" at bounding box center [991, 427] width 61 height 30
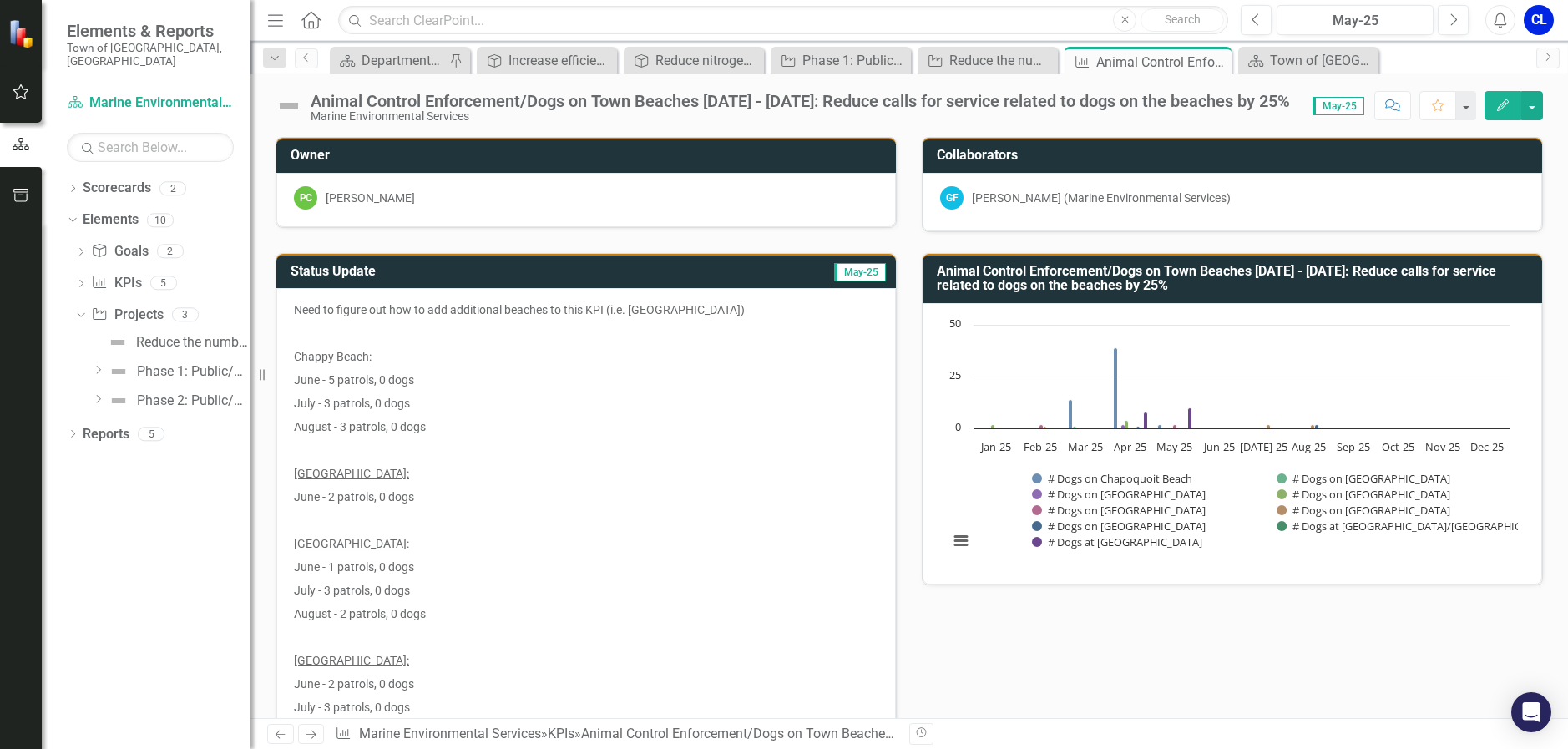
click at [1049, 283] on h3 "Animal Control Enforcement/Dogs on Town Beaches [DATE] - [DATE]: Reduce calls f…" at bounding box center [1235, 279] width 597 height 30
click at [1038, 283] on h3 "Animal Control Enforcement/Dogs on Town Beaches [DATE] - [DATE]: Reduce calls f…" at bounding box center [1235, 279] width 597 height 30
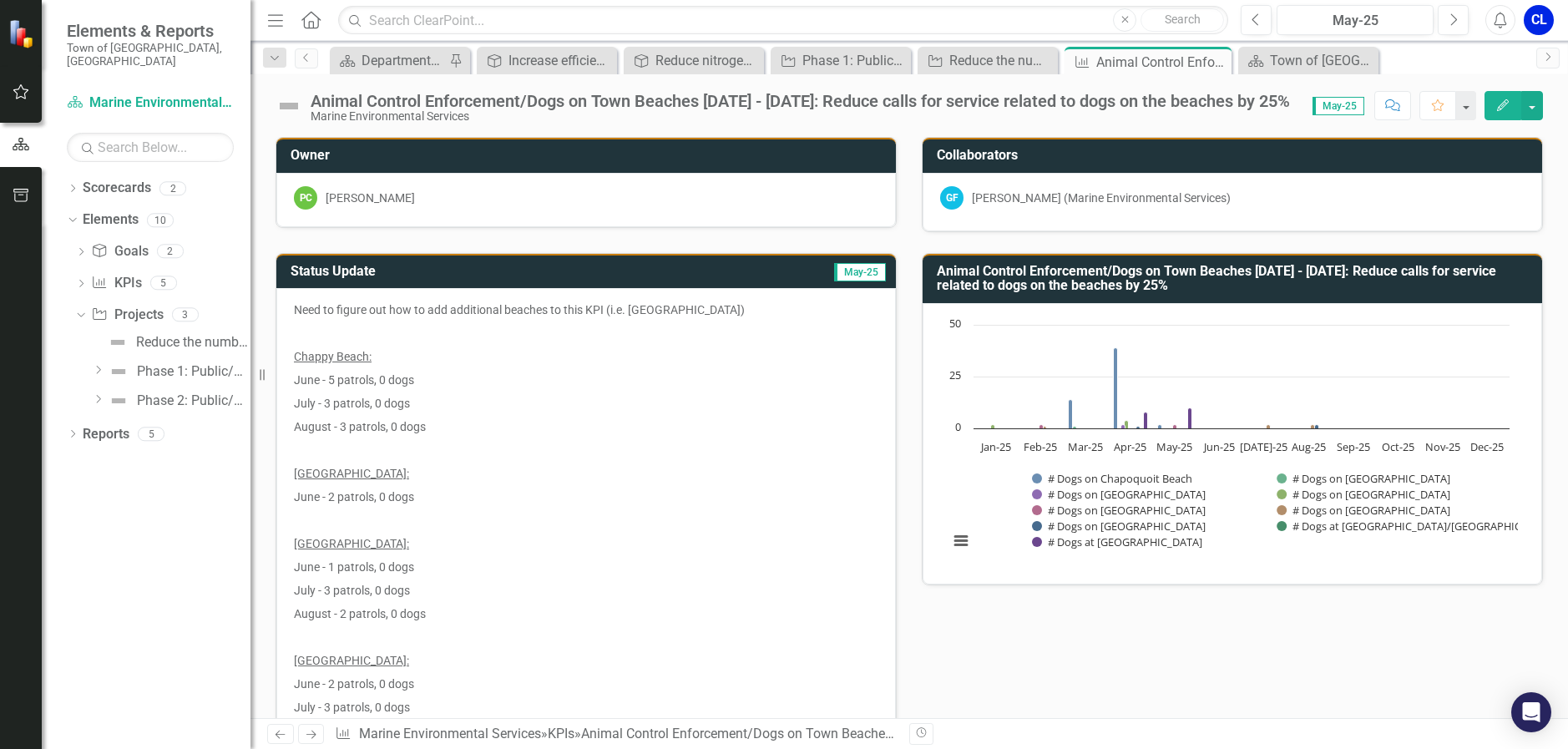
click at [1041, 151] on h3 "Collaborators" at bounding box center [1235, 155] width 597 height 15
click at [1081, 497] on button "Show # Dogs on Falmouth Heights Beach" at bounding box center [1127, 494] width 190 height 15
click at [1164, 280] on h3 "Animal Control Enforcement/Dogs on Town Beaches [DATE] - [DATE]: Reduce calls f…" at bounding box center [1235, 279] width 597 height 30
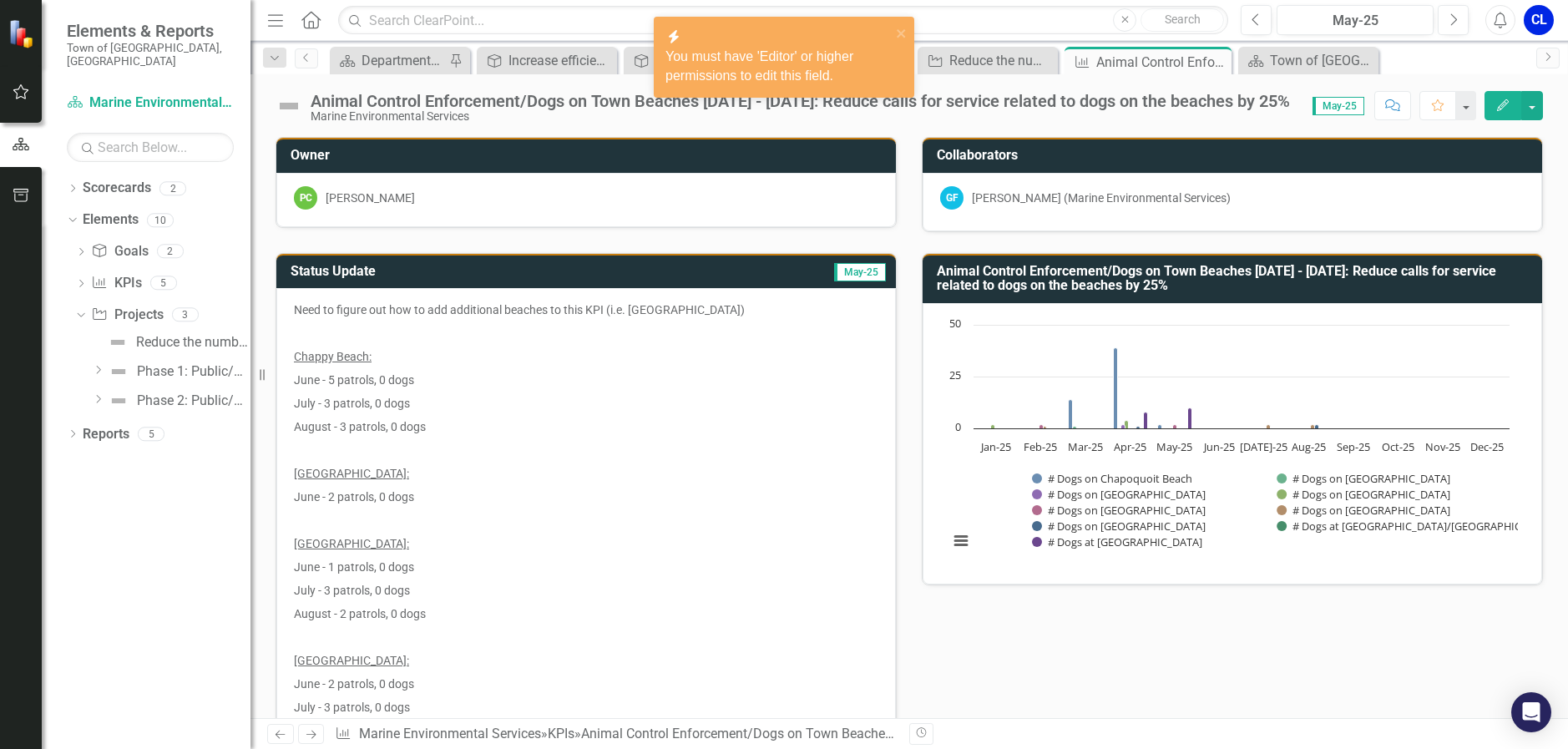
click at [1382, 272] on h3 "Animal Control Enforcement/Dogs on Town Beaches [DATE] - [DATE]: Reduce calls f…" at bounding box center [1235, 279] width 597 height 30
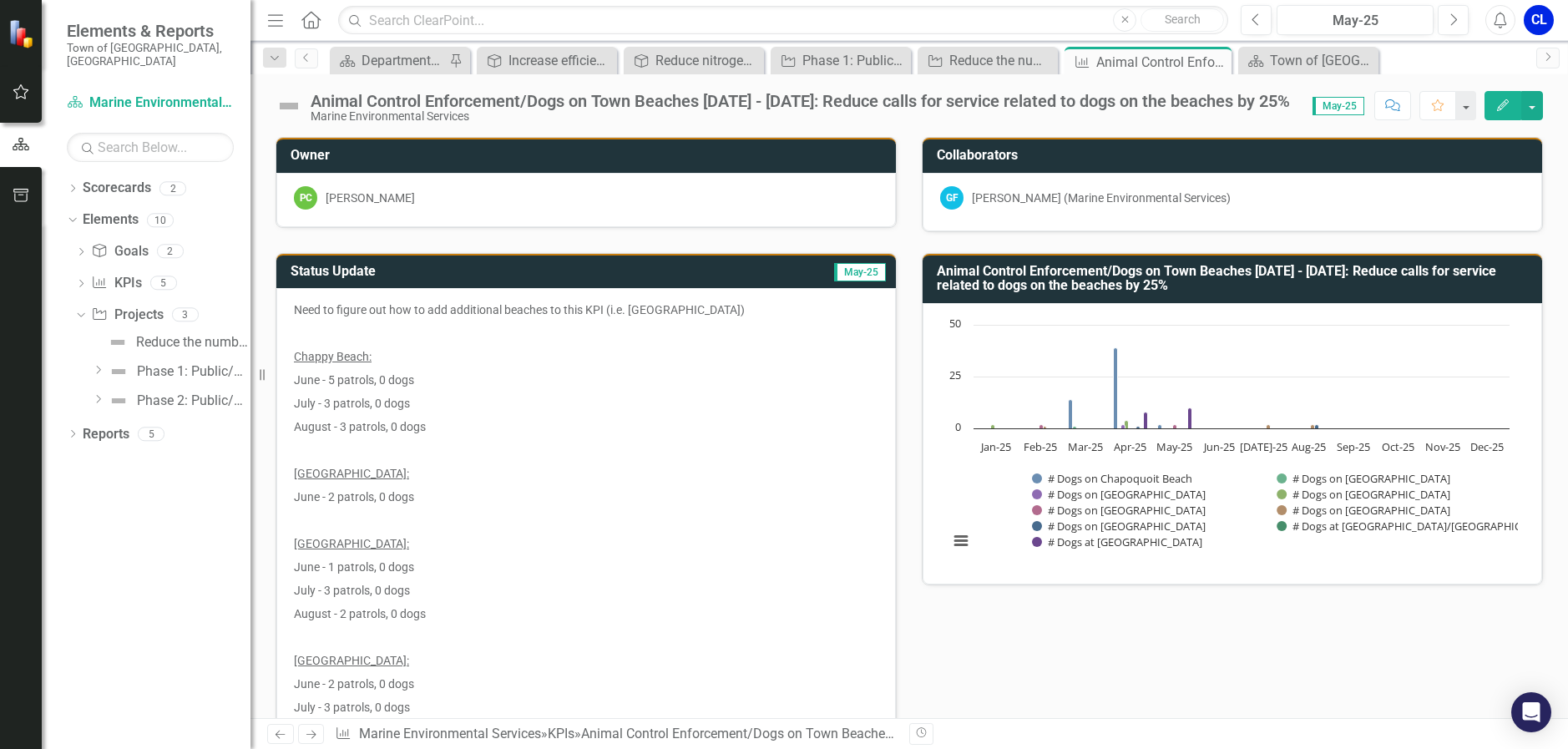
click at [939, 264] on h3 "Animal Control Enforcement/Dogs on Town Beaches [DATE] - [DATE]: Reduce calls f…" at bounding box center [1235, 279] width 597 height 30
click at [1498, 97] on button "Edit" at bounding box center [1502, 106] width 37 height 30
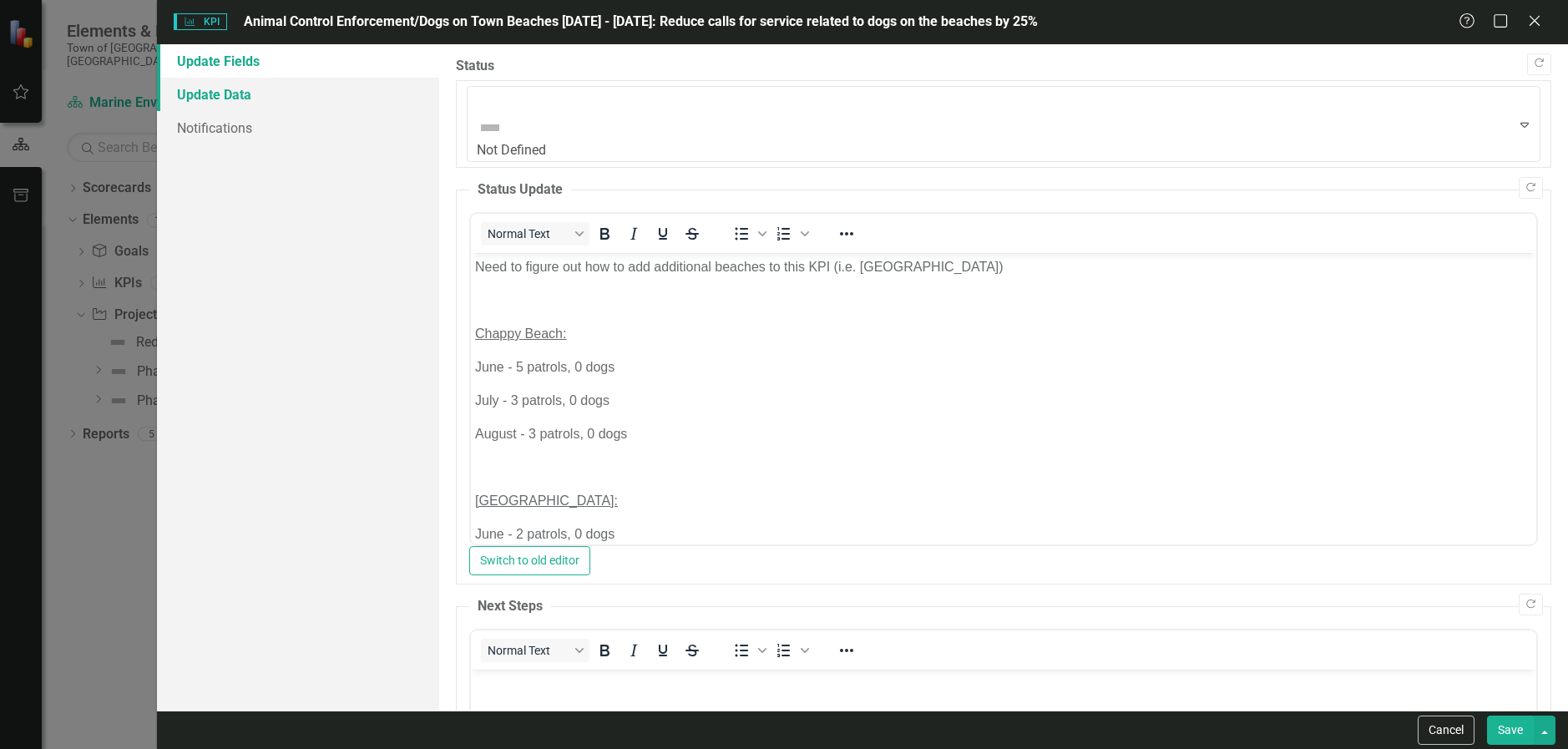
click at [235, 88] on link "Update Data" at bounding box center [298, 94] width 283 height 33
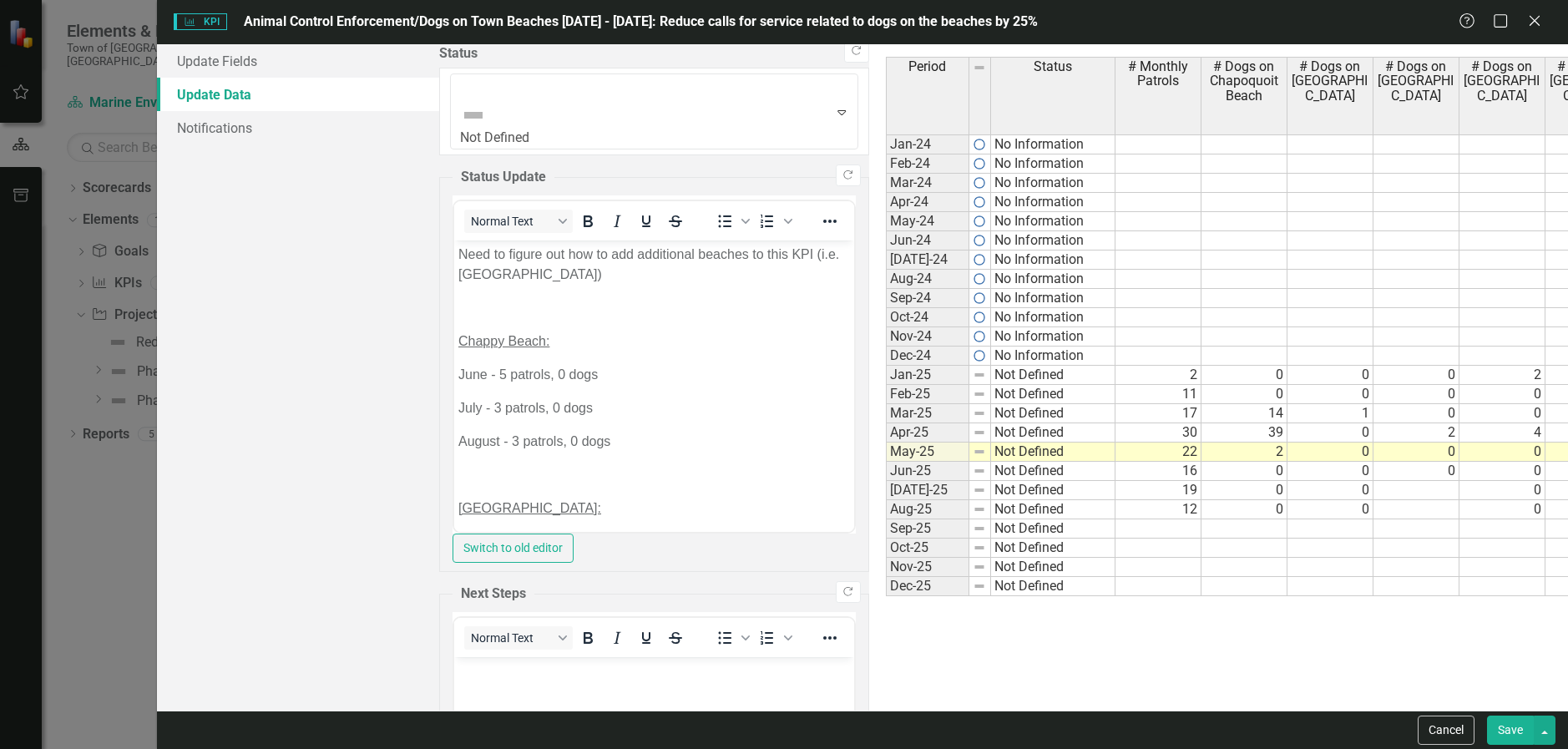
drag, startPoint x: 1012, startPoint y: 498, endPoint x: 1009, endPoint y: 512, distance: 14.3
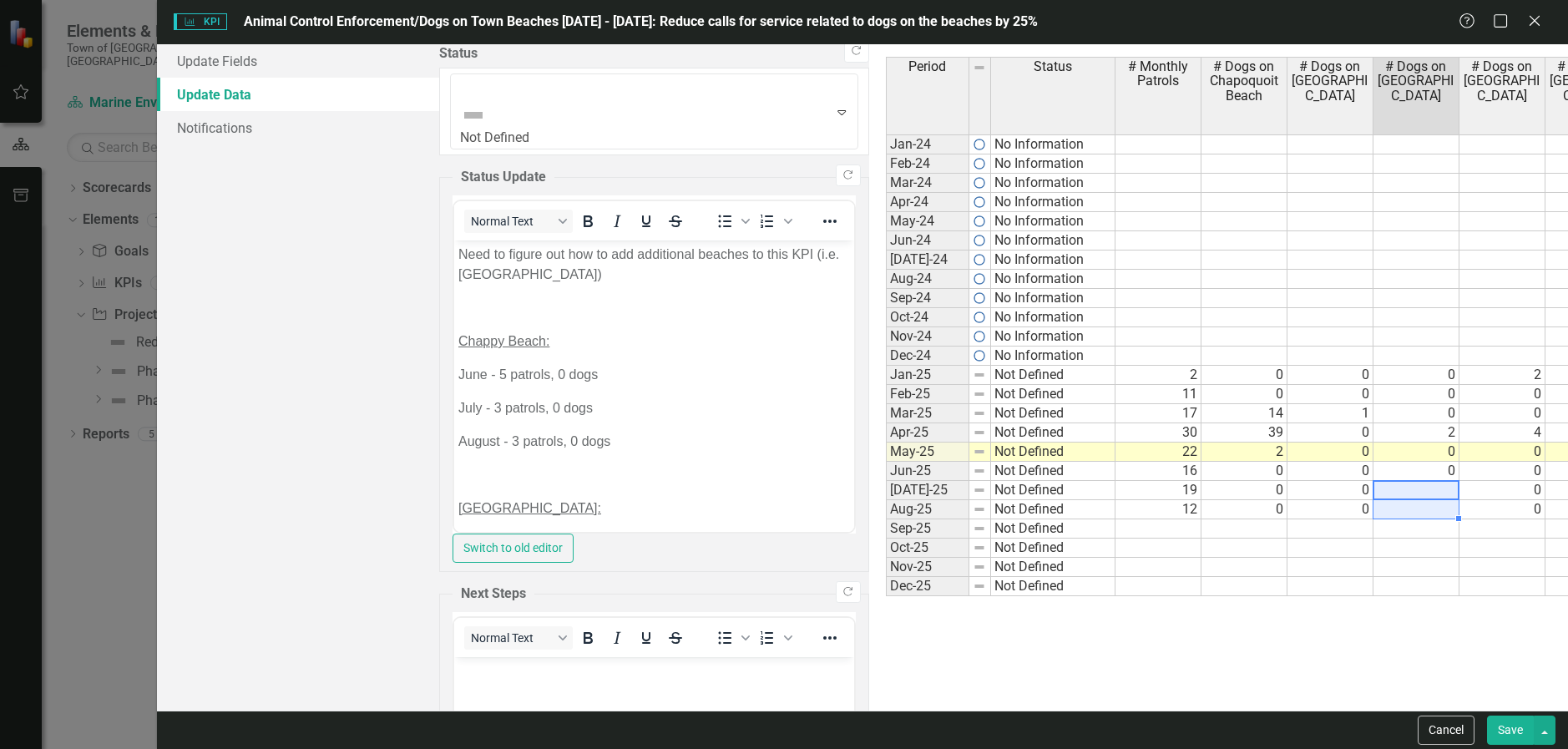
click at [1009, 512] on tbody "Jan-24 No Information Feb-24 No Information Mar-24 No Information Apr-24 No Inf…" at bounding box center [1430, 366] width 1090 height 462
click at [1459, 562] on td at bounding box center [1502, 567] width 86 height 19
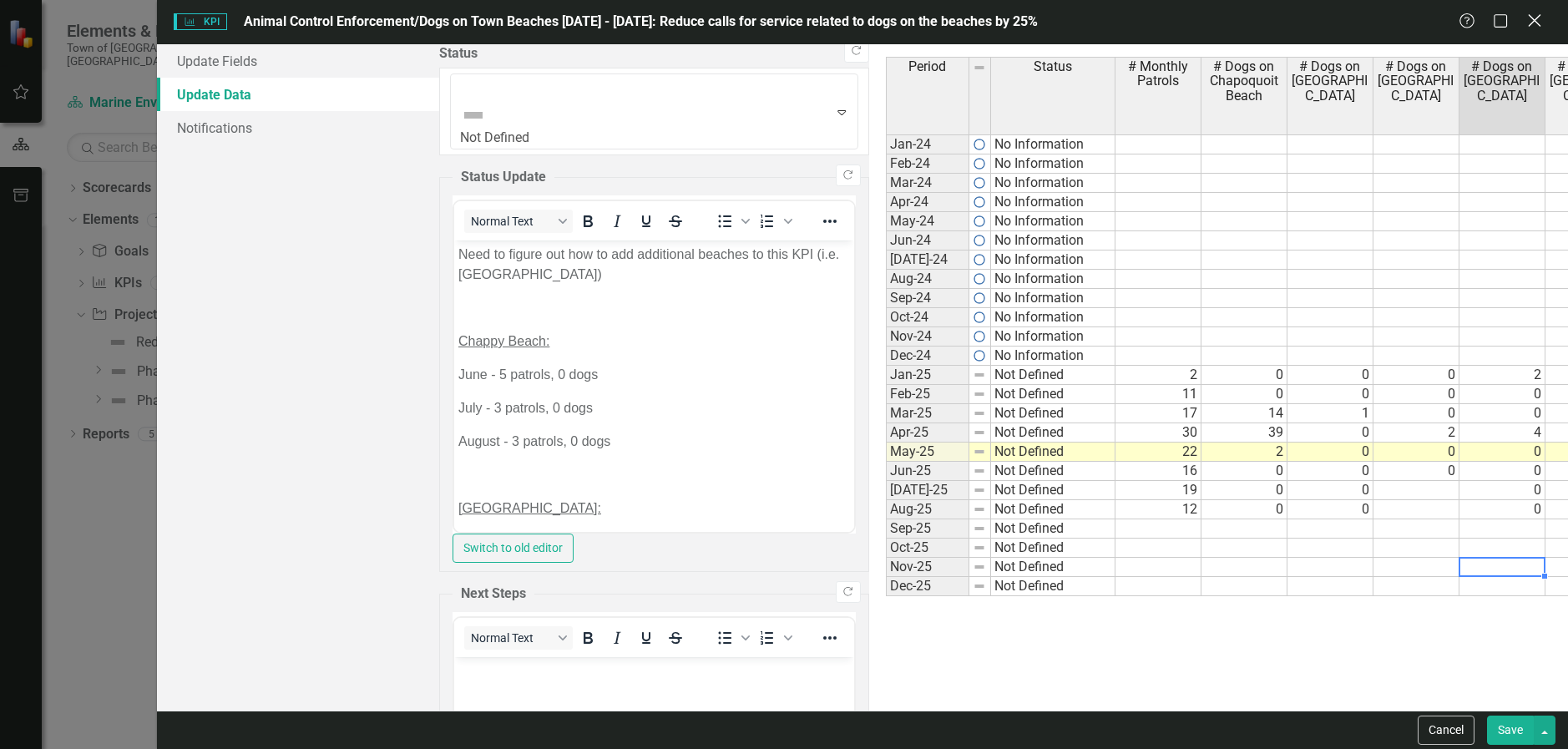
click at [1534, 26] on icon "Close" at bounding box center [1534, 20] width 21 height 16
